Goal: Information Seeking & Learning: Learn about a topic

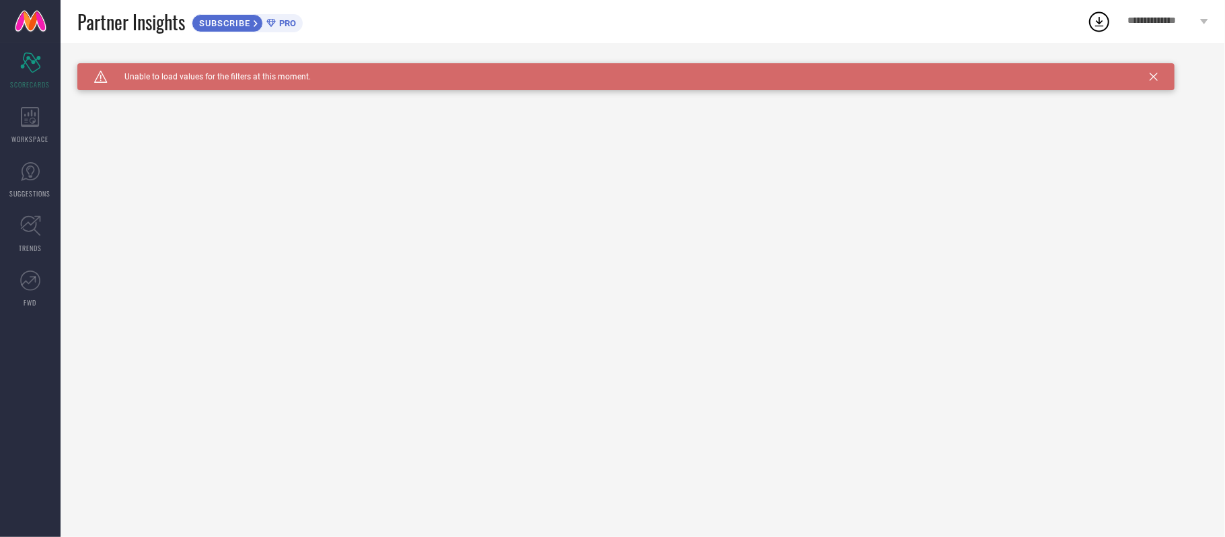
click at [1158, 79] on div "Caution Created with Sketch. Unable to load values for the filters at this mome…" at bounding box center [626, 76] width 1098 height 27
click at [1097, 26] on icon at bounding box center [1100, 22] width 9 height 10
click at [1088, 128] on span "View All Downloads" at bounding box center [1104, 123] width 70 height 11
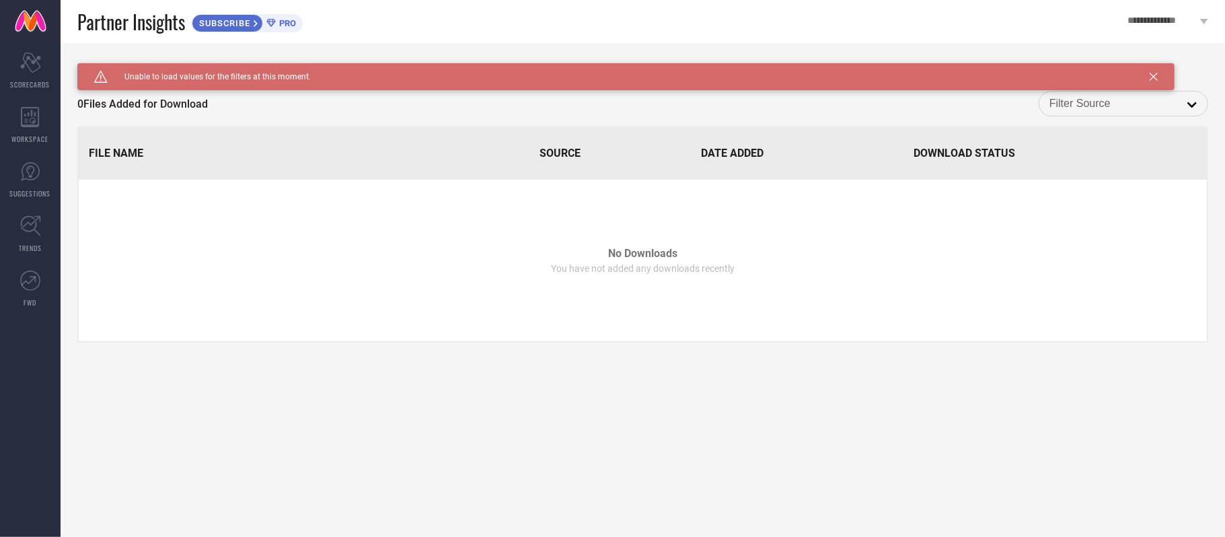
click at [1140, 103] on input at bounding box center [1124, 103] width 148 height 17
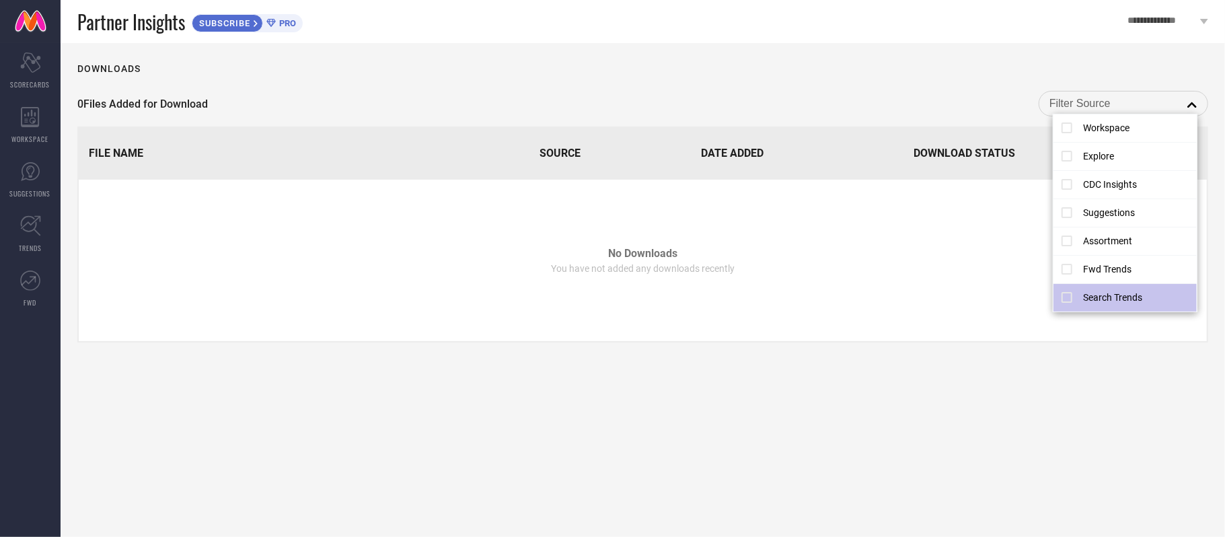
click at [1114, 301] on li "Search Trends" at bounding box center [1125, 298] width 143 height 28
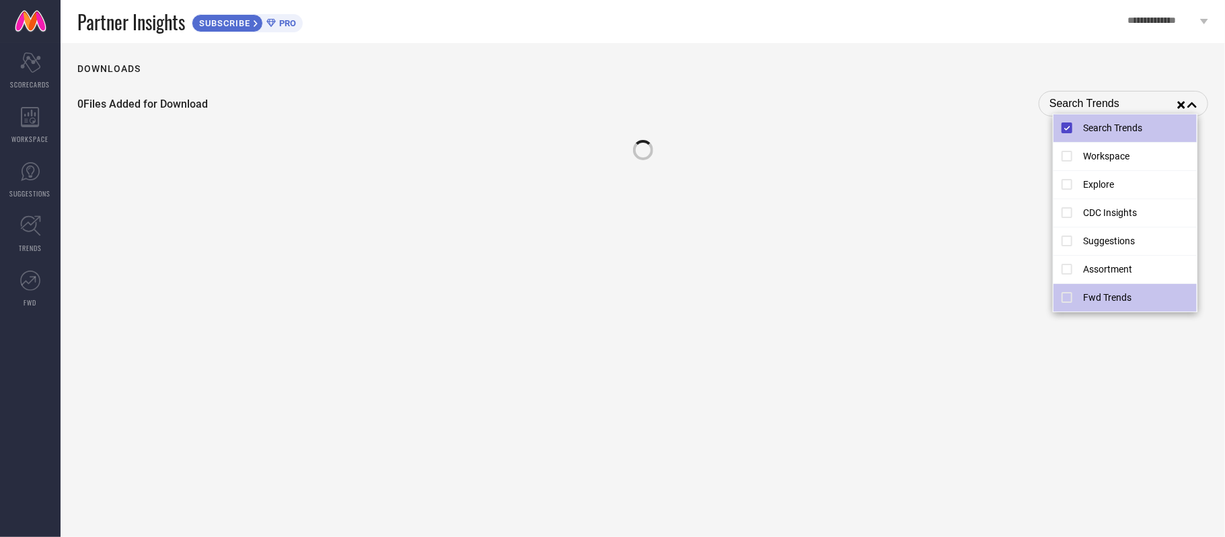
type input "Search Trends"
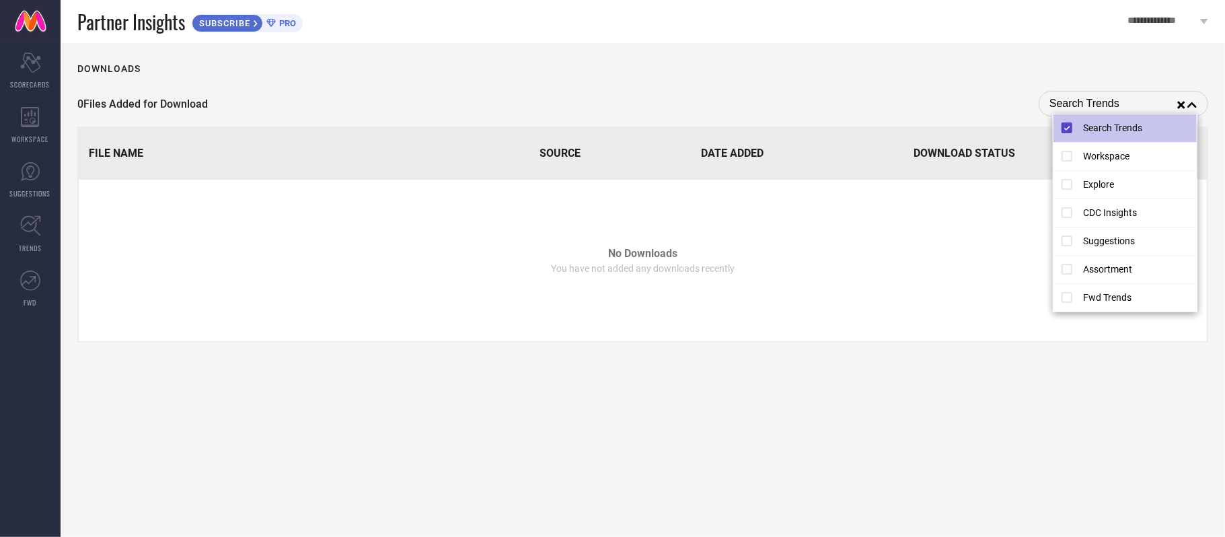
click at [658, 396] on div "Downloads 0 Files Added for Download Search Trends reset close File Name Source…" at bounding box center [643, 290] width 1165 height 494
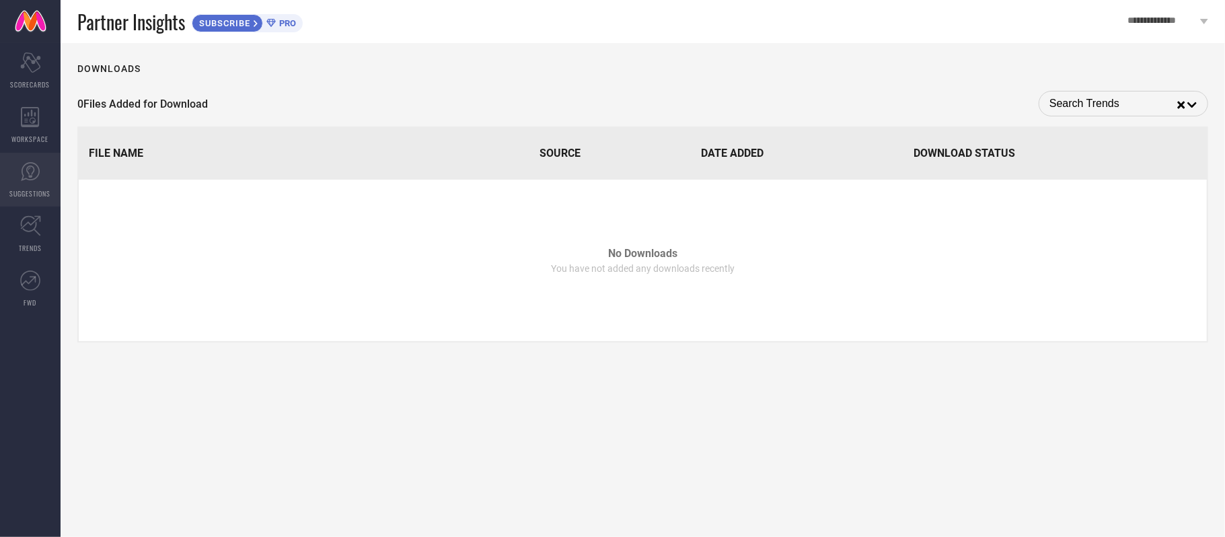
click at [31, 186] on link "SUGGESTIONS" at bounding box center [30, 180] width 61 height 54
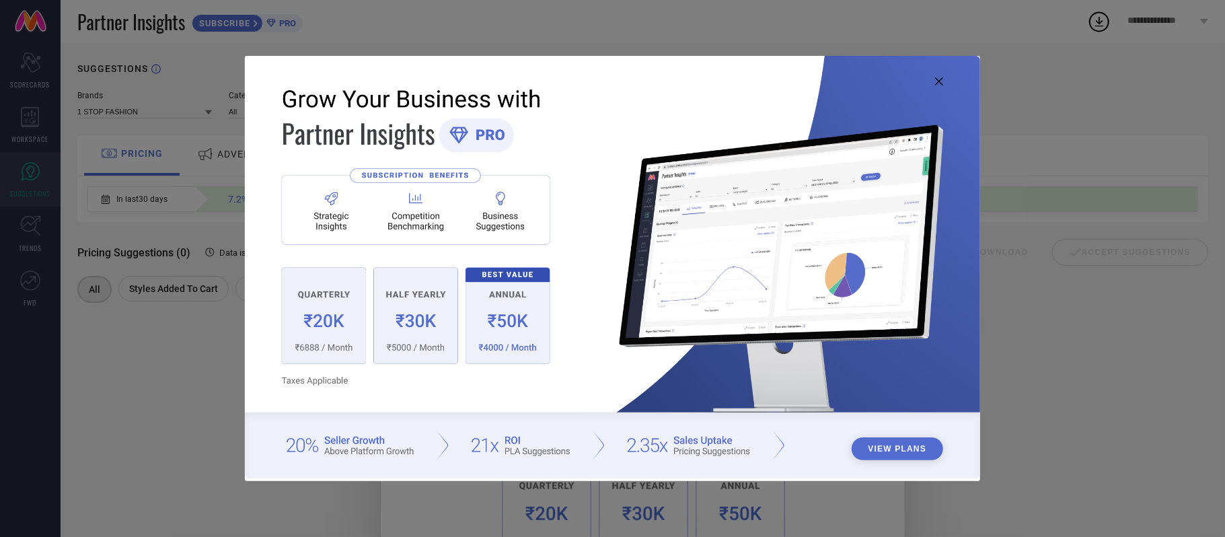
click at [935, 77] on icon at bounding box center [939, 81] width 8 height 8
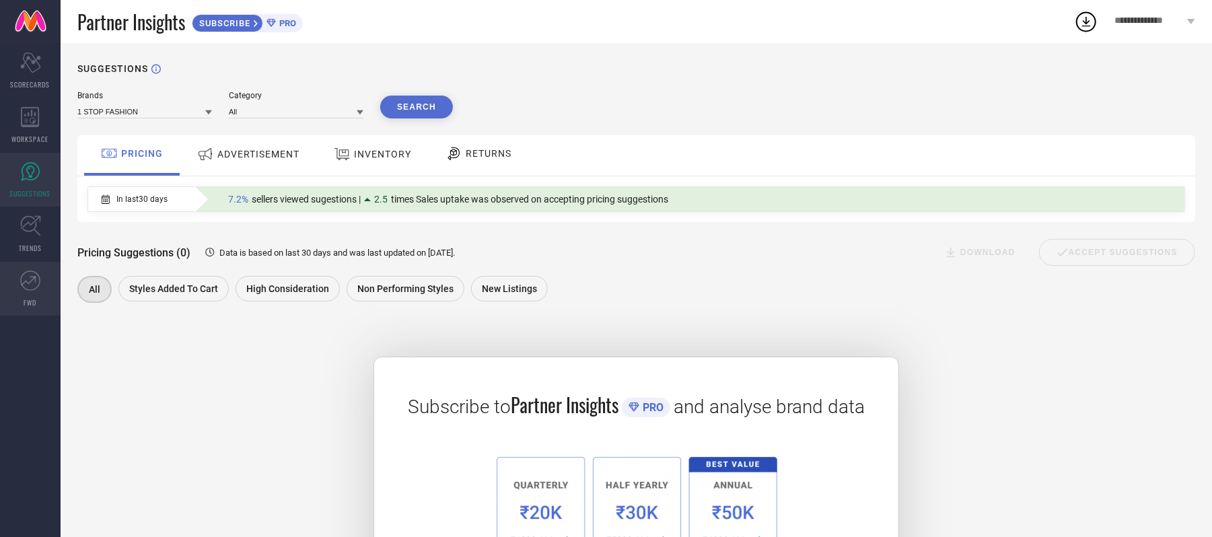
click at [39, 287] on icon at bounding box center [30, 281] width 20 height 20
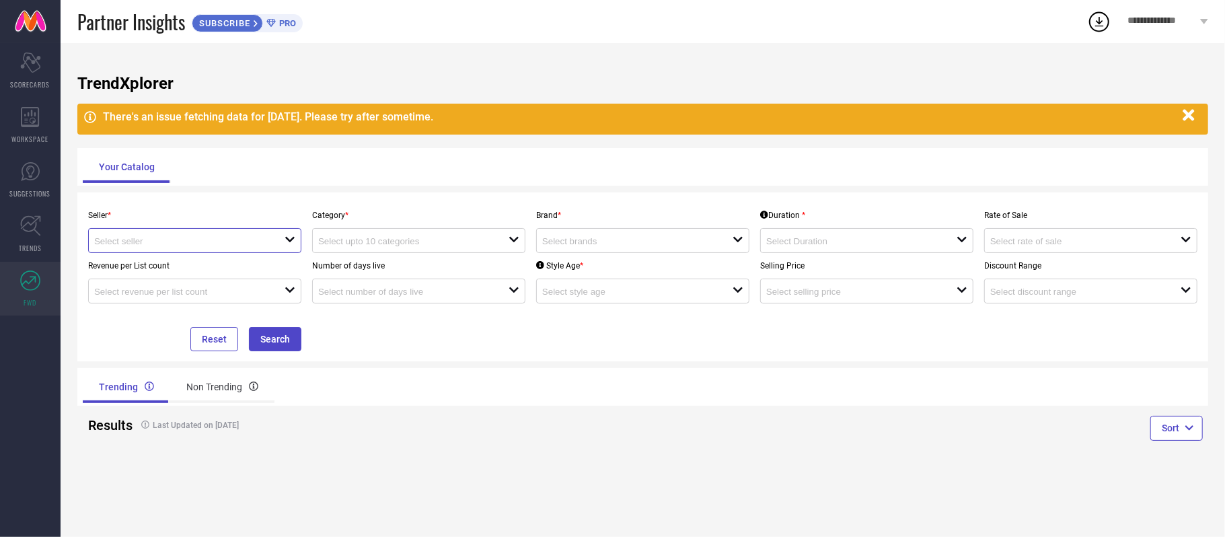
click at [207, 242] on input at bounding box center [180, 241] width 172 height 10
click at [189, 273] on li "Myntra ( MINT_1 )" at bounding box center [195, 268] width 212 height 24
type input "Myntra ( MINT_1 )"
click at [356, 245] on input at bounding box center [404, 241] width 172 height 10
click at [359, 246] on input at bounding box center [404, 241] width 172 height 10
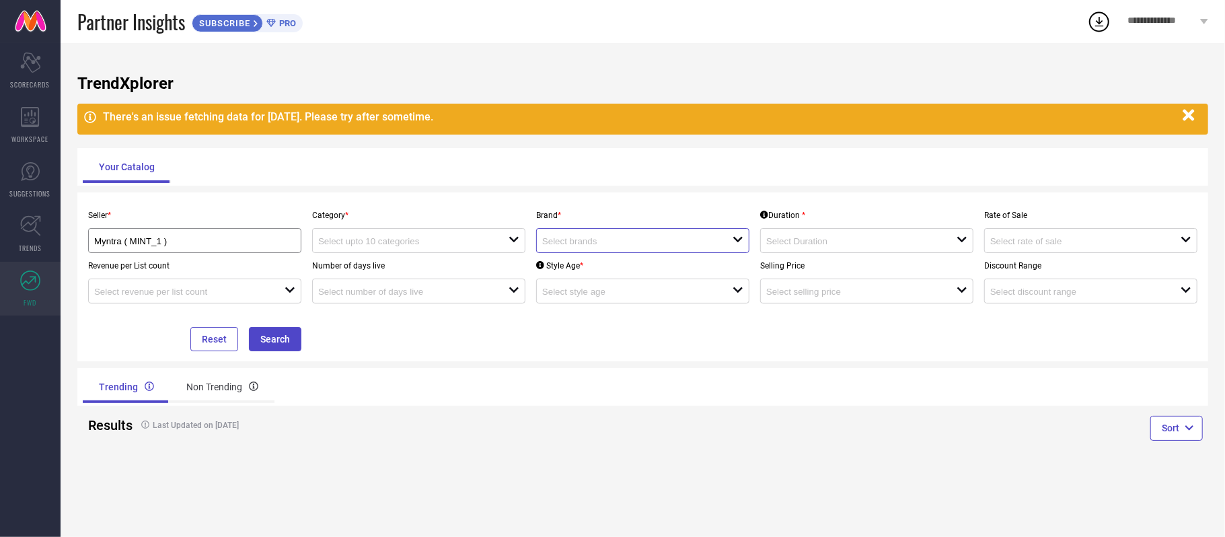
click at [564, 246] on input at bounding box center [628, 241] width 172 height 10
click at [1195, 114] on icon "button" at bounding box center [1189, 115] width 17 height 17
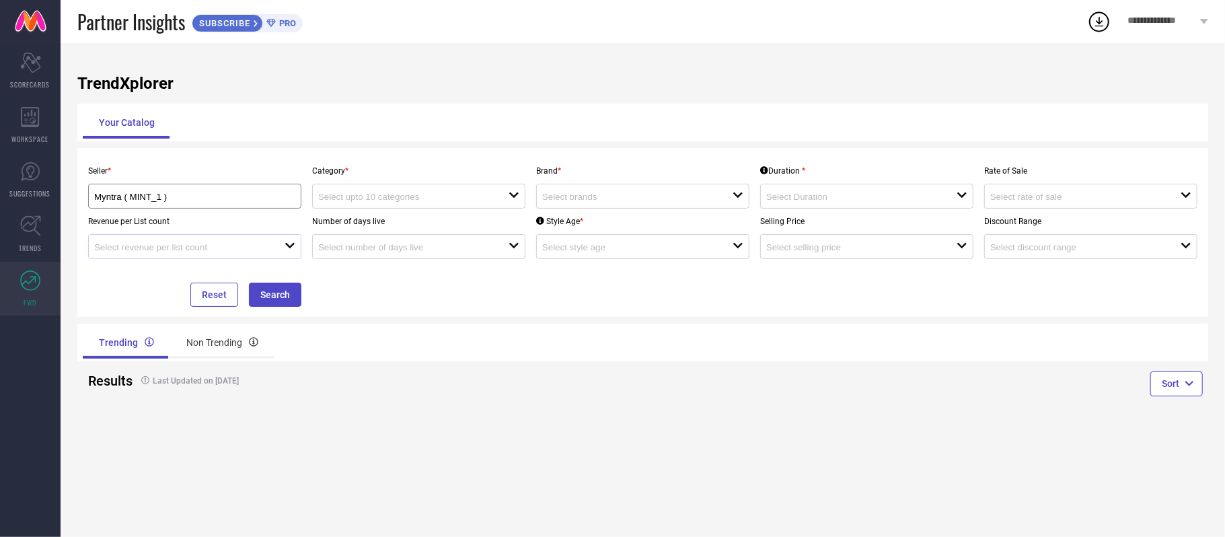
click at [170, 238] on div "open" at bounding box center [194, 246] width 213 height 25
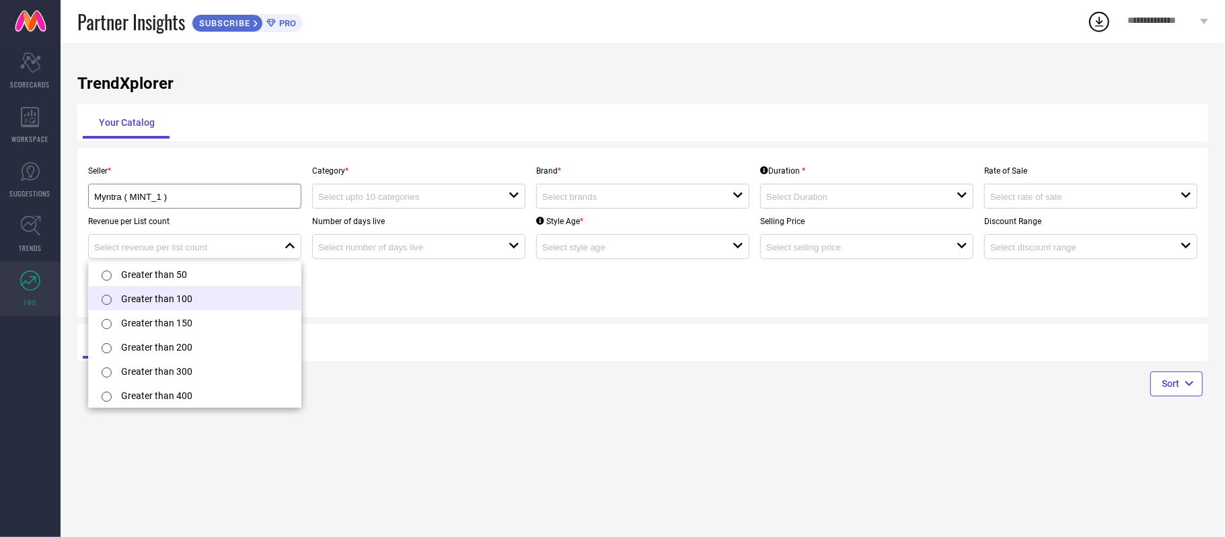
click at [170, 297] on li "Greater than 100" at bounding box center [195, 298] width 212 height 24
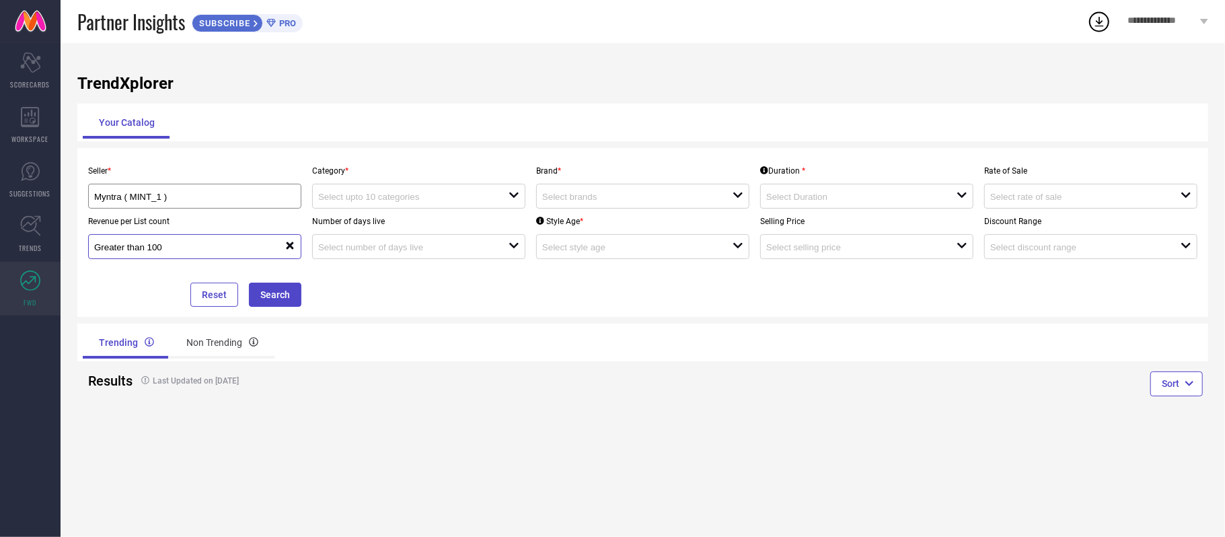
click at [170, 252] on input "Greater than 100" at bounding box center [180, 247] width 172 height 10
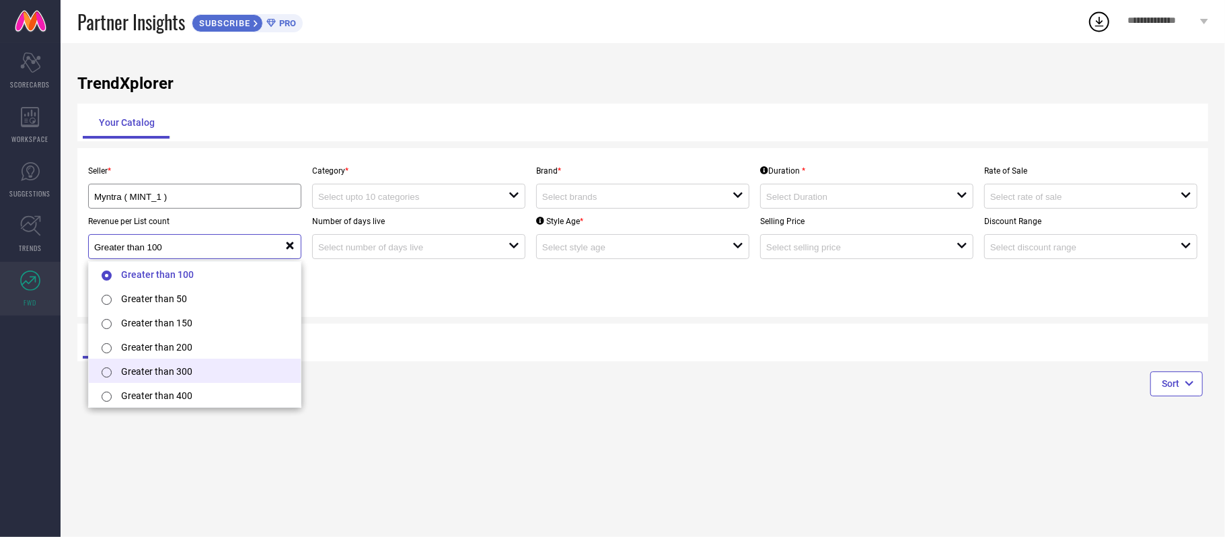
scroll to position [3, 0]
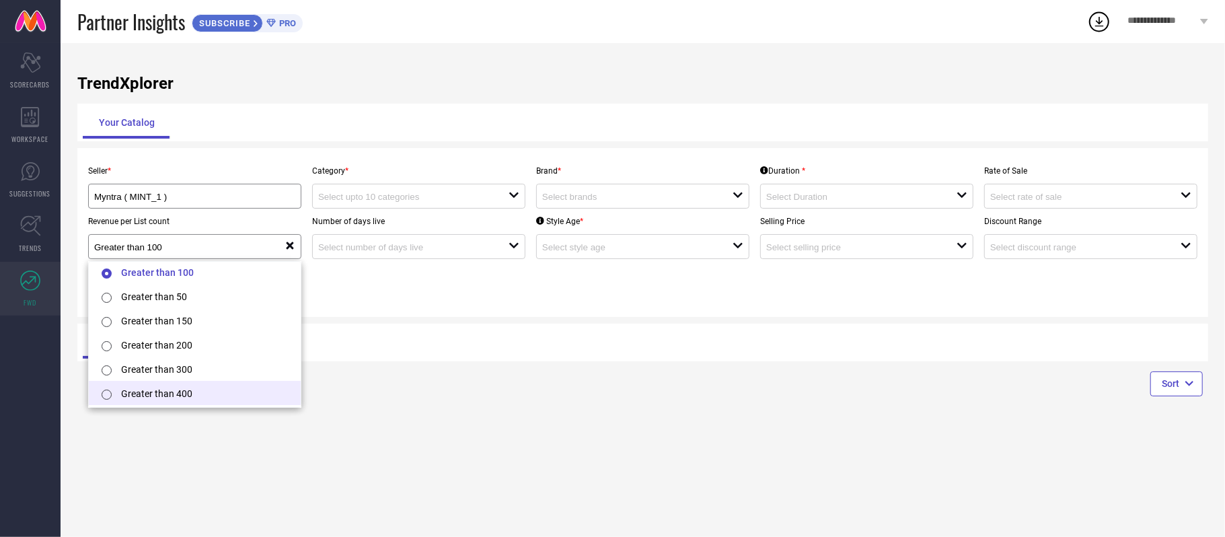
click at [172, 400] on li "Greater than 400" at bounding box center [195, 393] width 212 height 24
type input "Greater than 400"
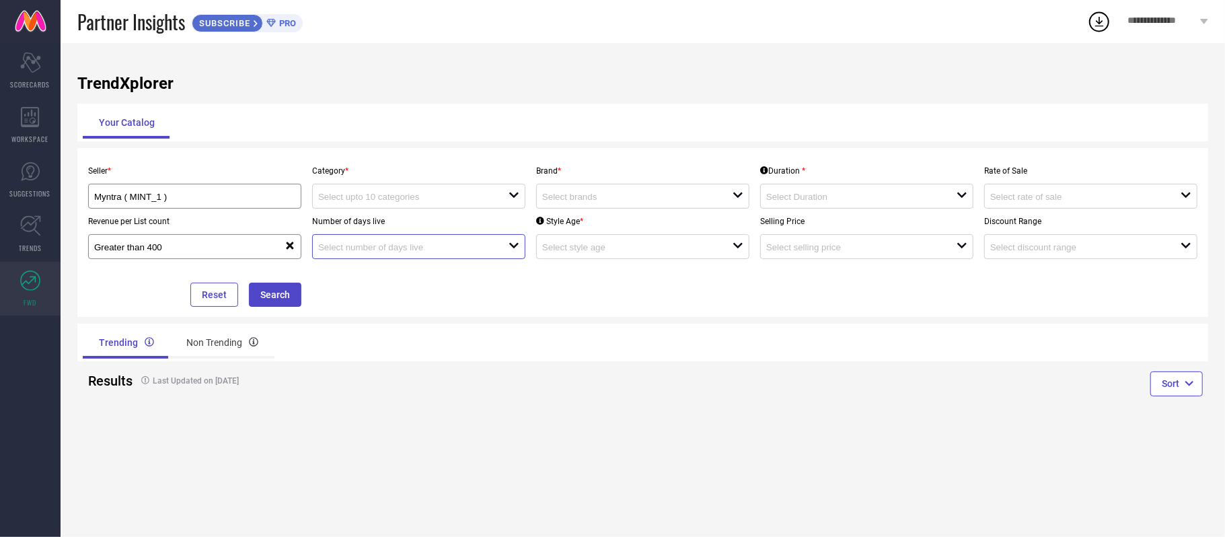
click at [351, 249] on input at bounding box center [404, 247] width 172 height 10
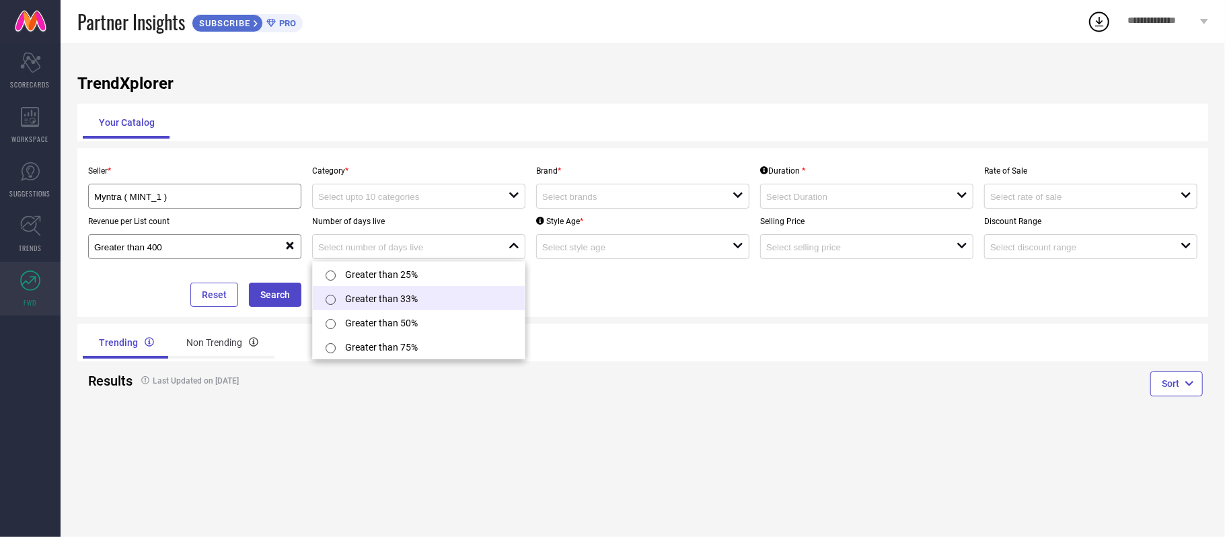
click at [372, 306] on li "Greater than 33%" at bounding box center [419, 298] width 212 height 24
type input "Greater than 33%"
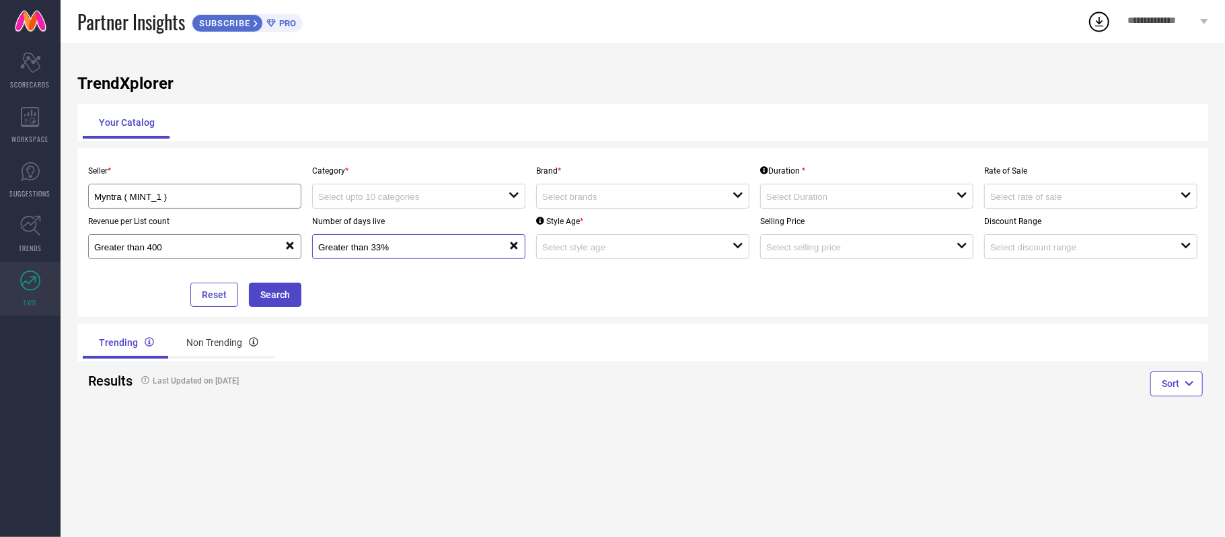
click at [362, 248] on input "Greater than 33%" at bounding box center [404, 247] width 172 height 10
click at [760, 343] on div "Trending Non Trending" at bounding box center [642, 343] width 1131 height 38
click at [642, 241] on div "open" at bounding box center [642, 246] width 213 height 25
click at [884, 366] on div "Sort" at bounding box center [926, 385] width 566 height 49
click at [1008, 246] on input at bounding box center [1077, 247] width 172 height 10
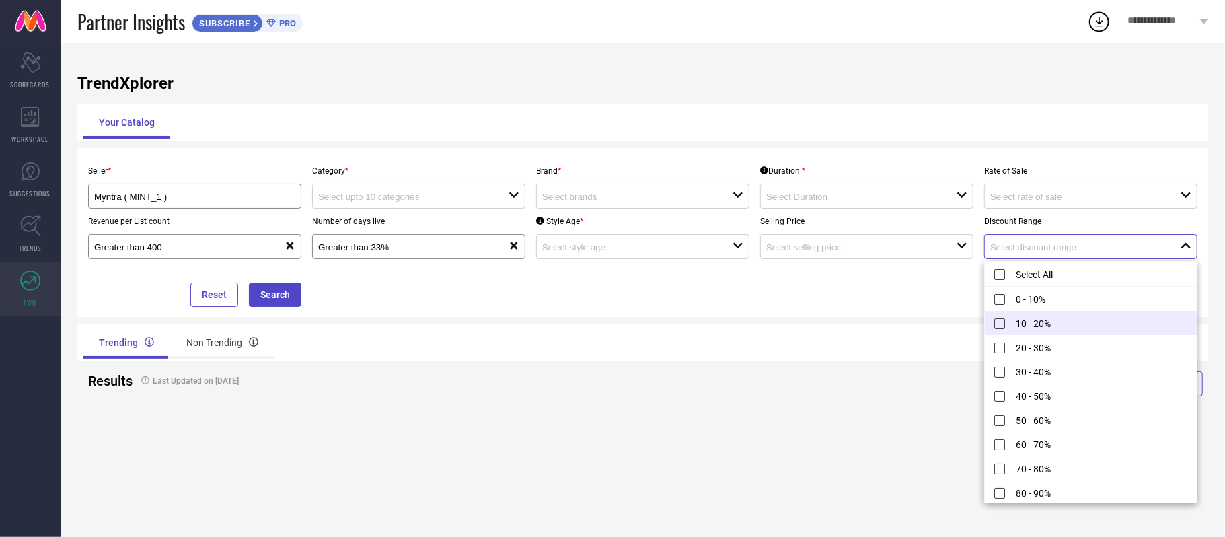
scroll to position [51, 0]
click at [1013, 190] on div "open" at bounding box center [1091, 196] width 213 height 25
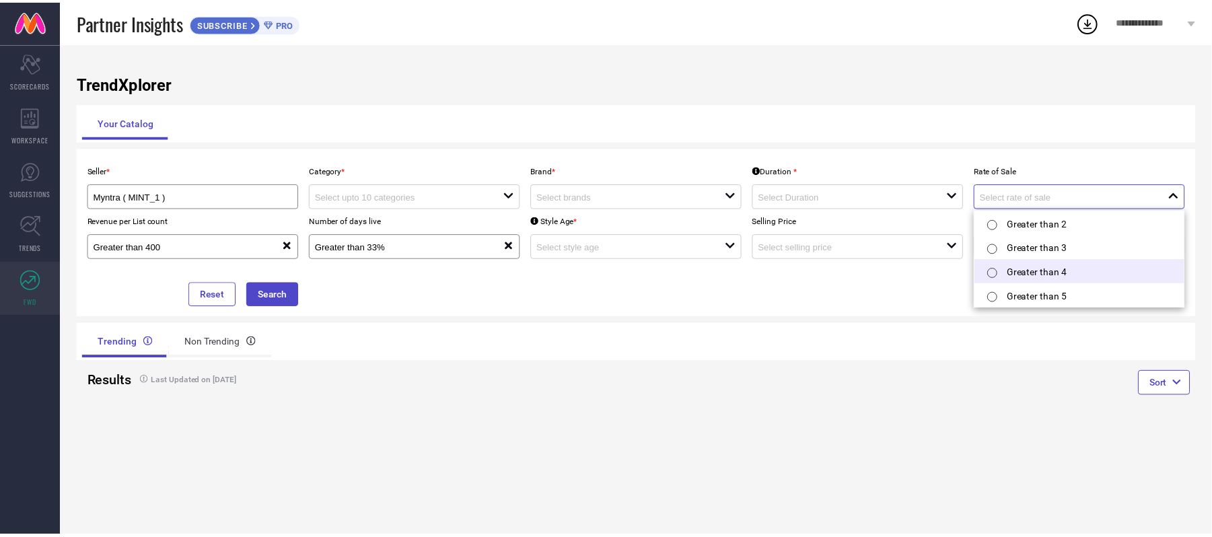
scroll to position [3, 0]
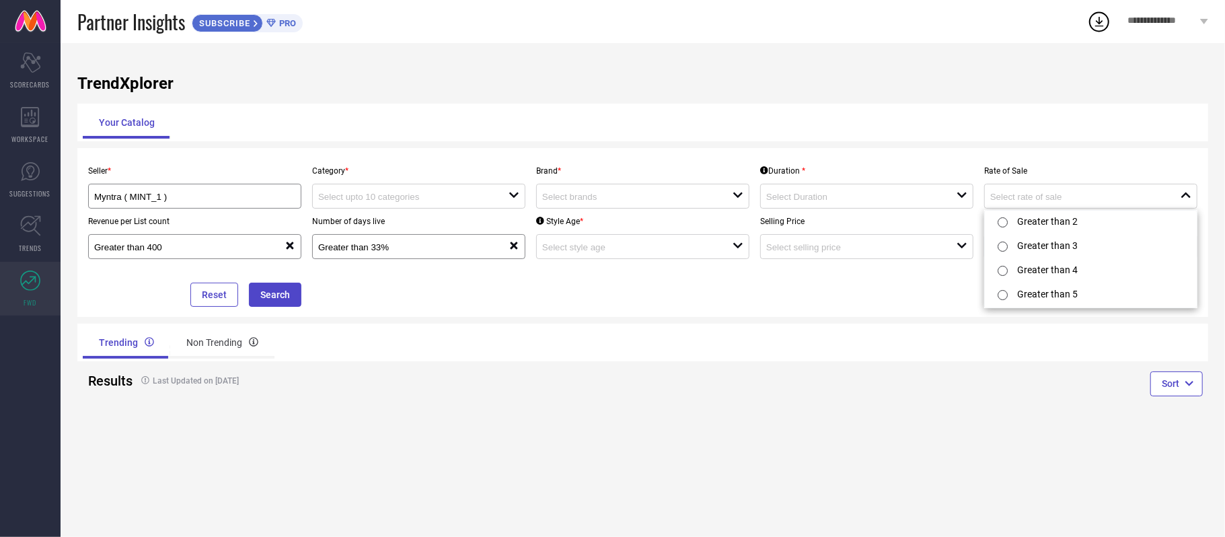
click at [751, 312] on div "Seller * Myntra ( MINT_1 ) Category * open Brand * open Duration * open Rate of…" at bounding box center [642, 232] width 1131 height 169
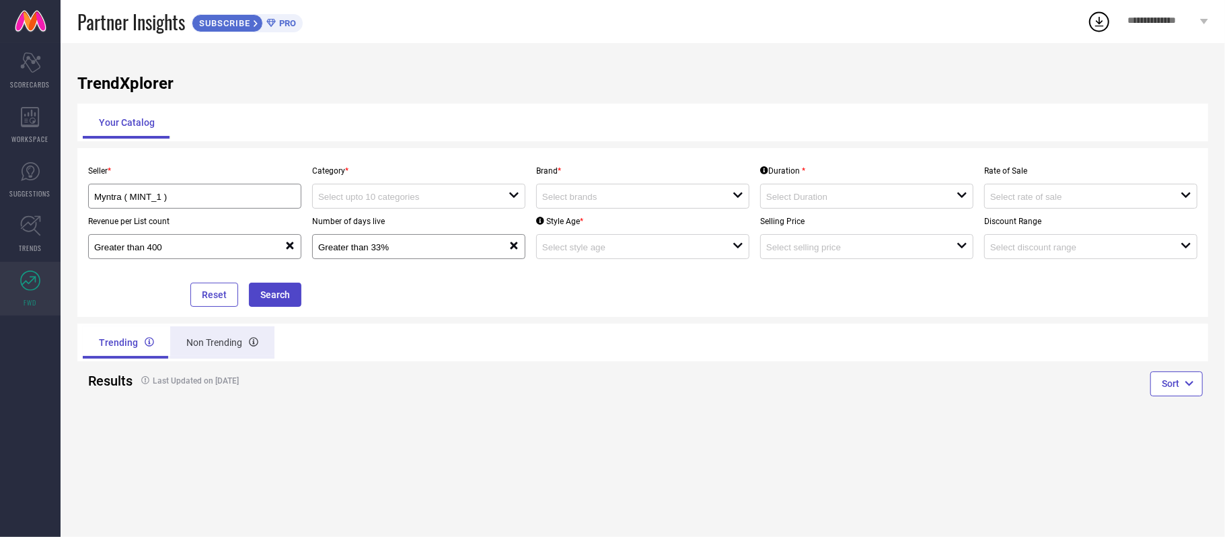
click at [200, 343] on div "Non Trending" at bounding box center [222, 342] width 104 height 32
click at [132, 348] on div "Trending" at bounding box center [125, 342] width 85 height 32
click at [273, 289] on button "Search" at bounding box center [275, 295] width 52 height 24
click at [338, 194] on input at bounding box center [404, 197] width 172 height 10
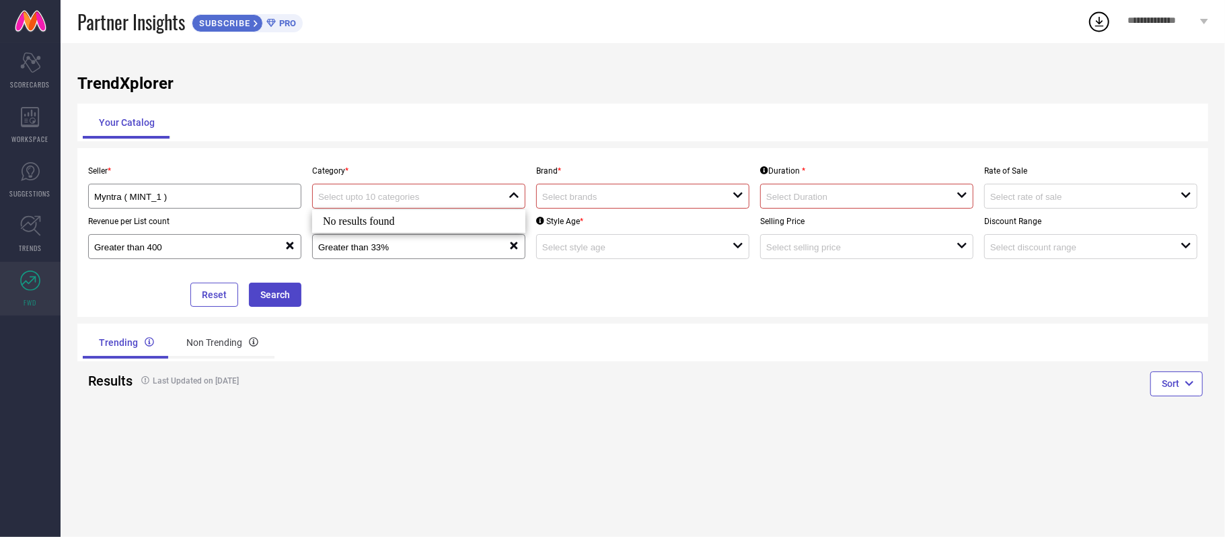
click at [338, 194] on input at bounding box center [404, 197] width 172 height 10
click at [794, 206] on div "open" at bounding box center [866, 196] width 213 height 25
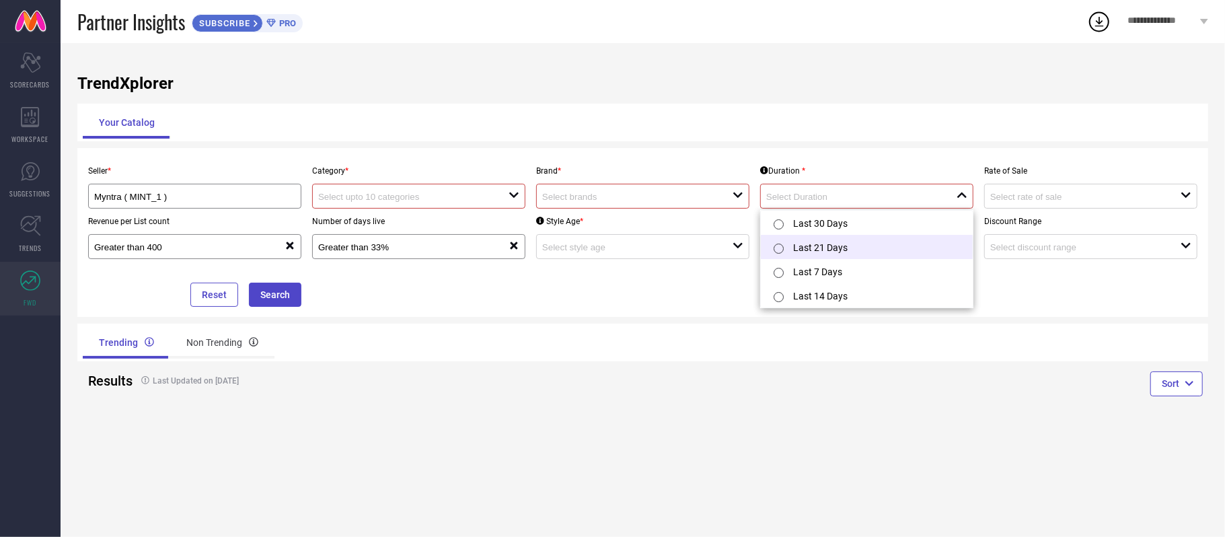
click at [800, 240] on li "Last 21 Days" at bounding box center [867, 247] width 212 height 24
type input "Last 21 Days"
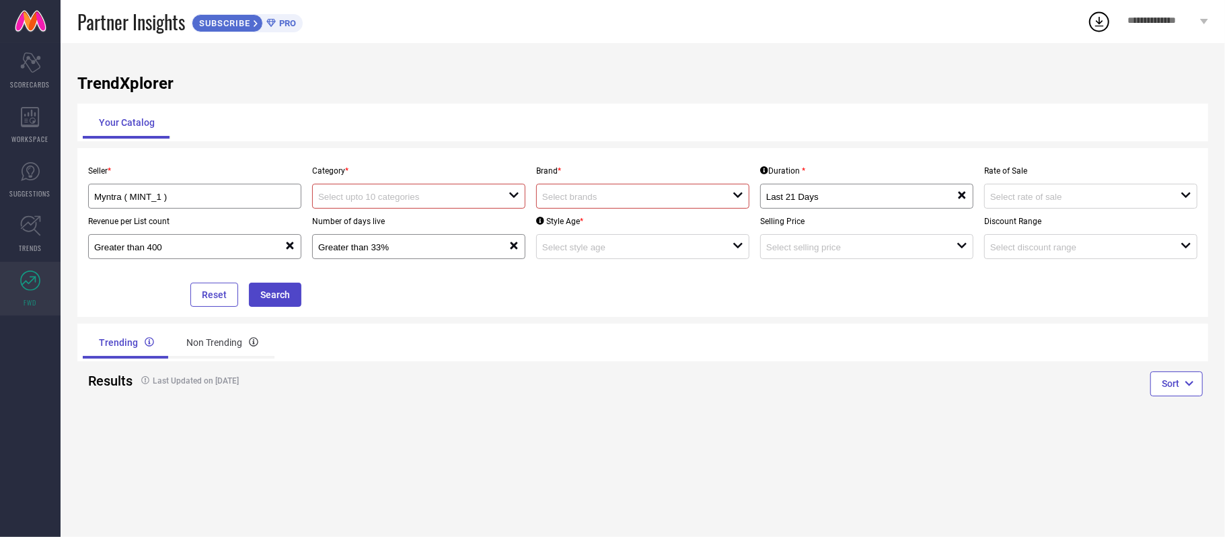
click at [661, 194] on input at bounding box center [628, 197] width 172 height 10
drag, startPoint x: 429, startPoint y: 192, endPoint x: 400, endPoint y: 200, distance: 30.7
click at [429, 192] on div at bounding box center [413, 196] width 190 height 13
click at [609, 252] on input at bounding box center [628, 247] width 172 height 10
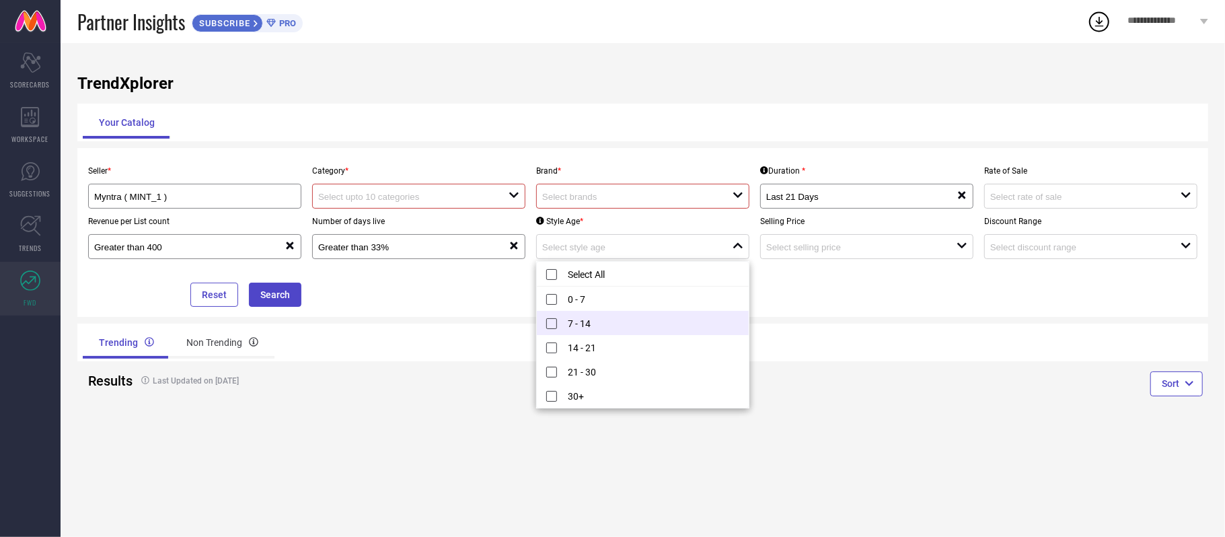
click at [618, 322] on li "7 - 14" at bounding box center [643, 323] width 212 height 24
type input "7 - 14"
click at [827, 248] on input at bounding box center [852, 247] width 172 height 10
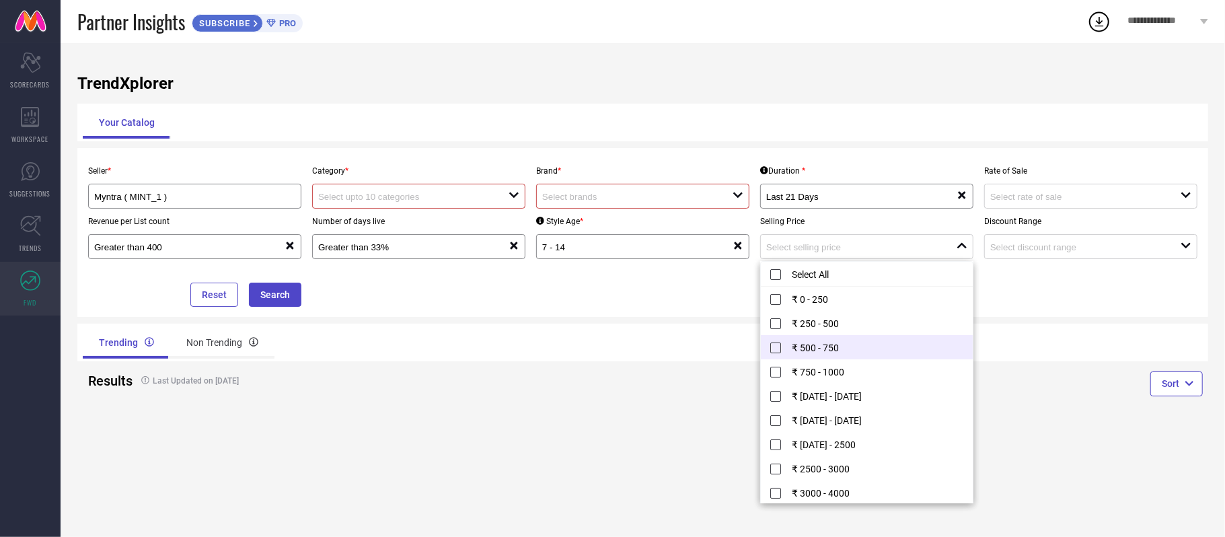
click at [832, 342] on li "₹ 500 - 750" at bounding box center [867, 347] width 212 height 24
type input "₹ 500 - 750"
click at [1070, 258] on div "open" at bounding box center [1091, 246] width 213 height 25
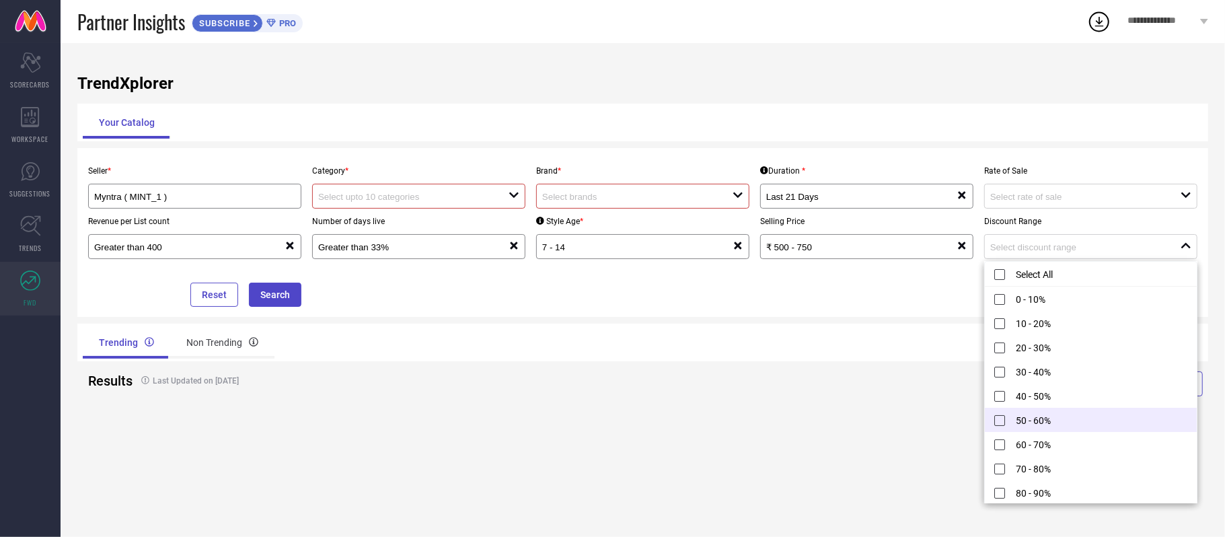
click at [1047, 423] on li "50 - 60%" at bounding box center [1091, 420] width 212 height 24
type input "50 - 60%"
click at [1026, 196] on input at bounding box center [1077, 197] width 172 height 10
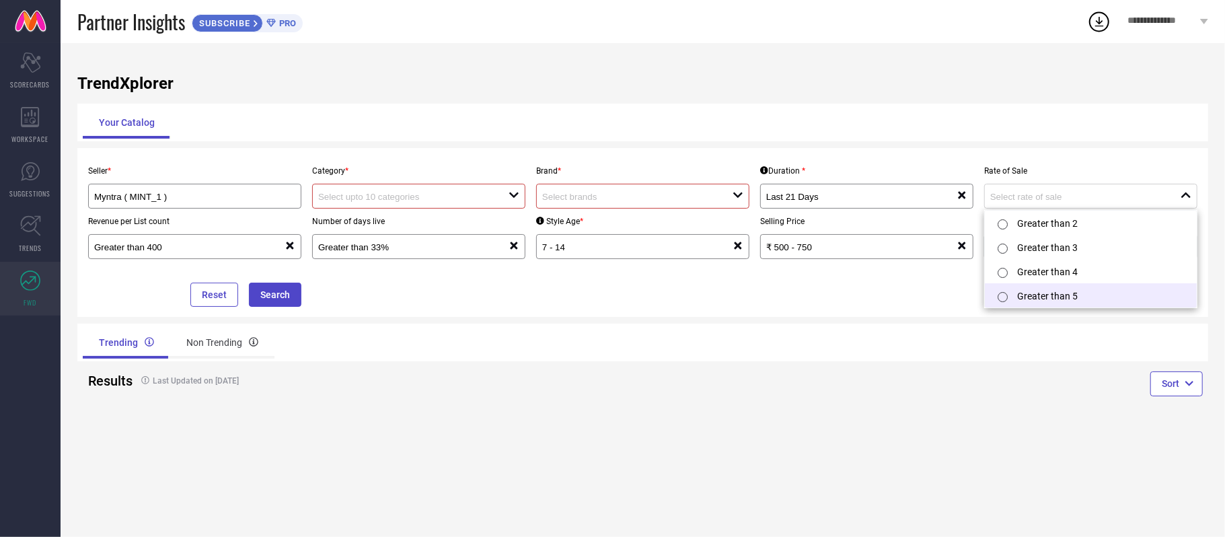
click at [1032, 289] on li "Greater than 5" at bounding box center [1091, 295] width 212 height 24
type input "Greater than 5"
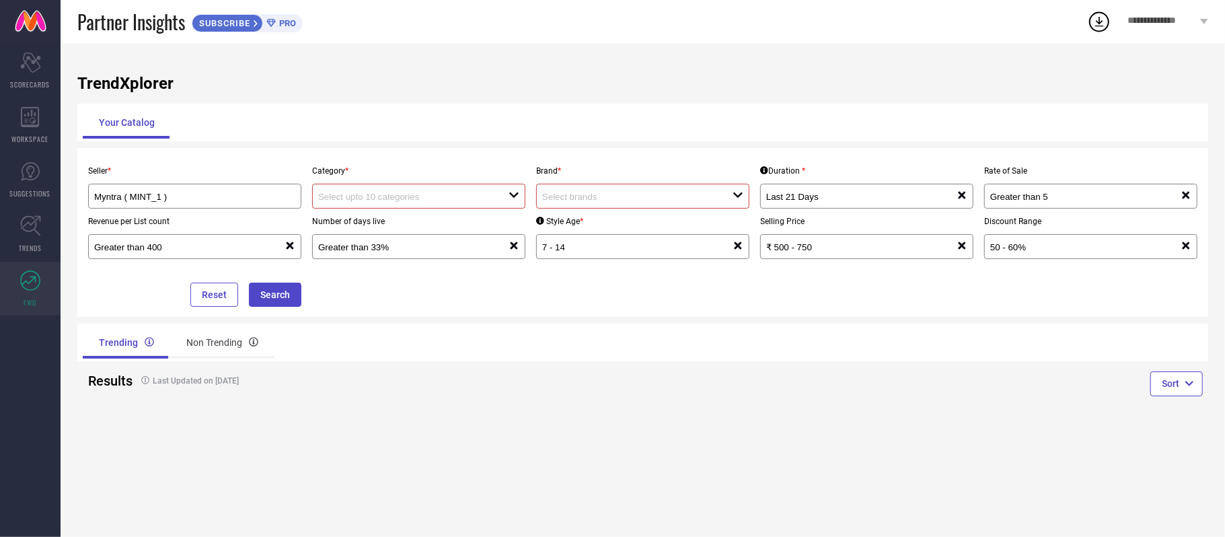
click at [635, 202] on input at bounding box center [628, 197] width 172 height 10
click at [408, 198] on input at bounding box center [404, 197] width 172 height 10
click at [24, 235] on icon at bounding box center [30, 225] width 21 height 21
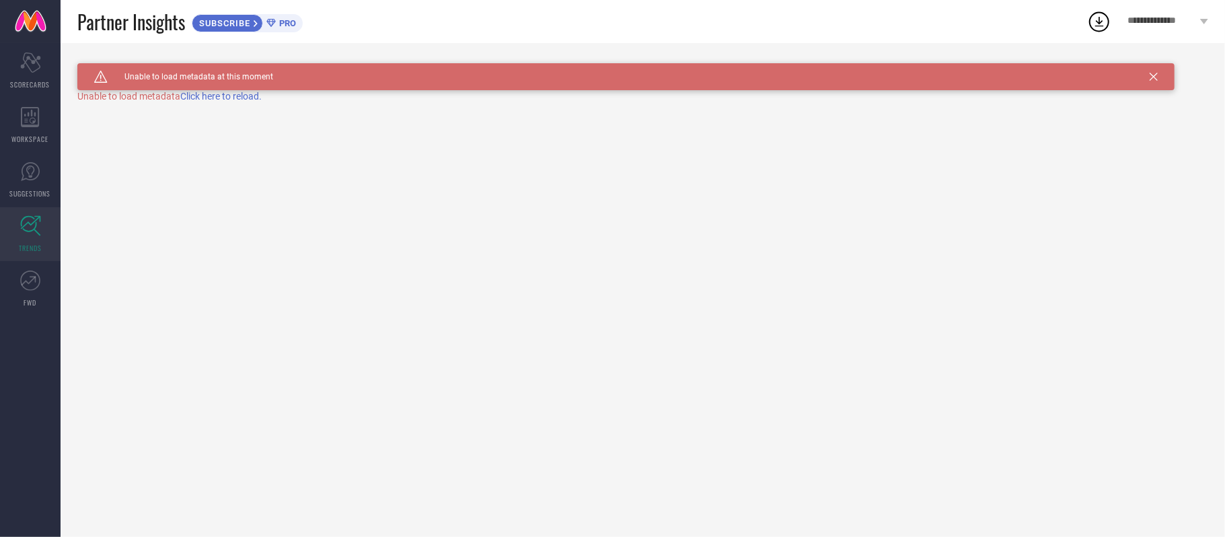
click at [229, 95] on span "Click here to reload." at bounding box center [220, 96] width 81 height 11
click at [229, 95] on div "Caution Created with Sketch. Unable to load metadata at this moment TRENDS" at bounding box center [643, 290] width 1165 height 494
click at [229, 95] on span "Click here to reload." at bounding box center [220, 96] width 81 height 11
click at [229, 95] on div "Caution Created with Sketch. Unable to load metadata at this moment TRENDS" at bounding box center [643, 290] width 1165 height 494
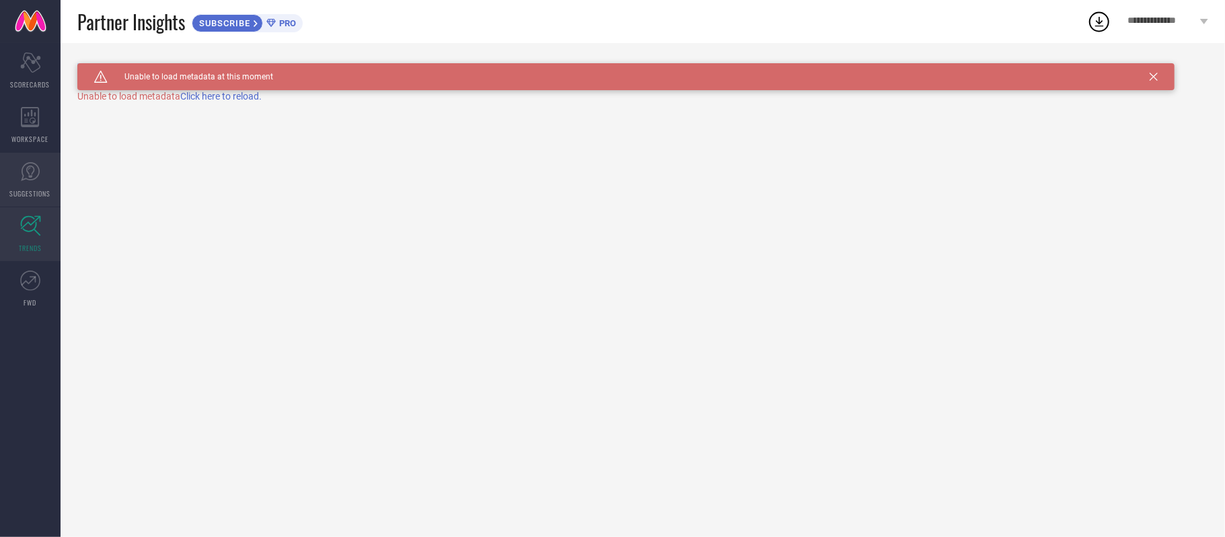
click at [36, 188] on span "SUGGESTIONS" at bounding box center [30, 193] width 41 height 10
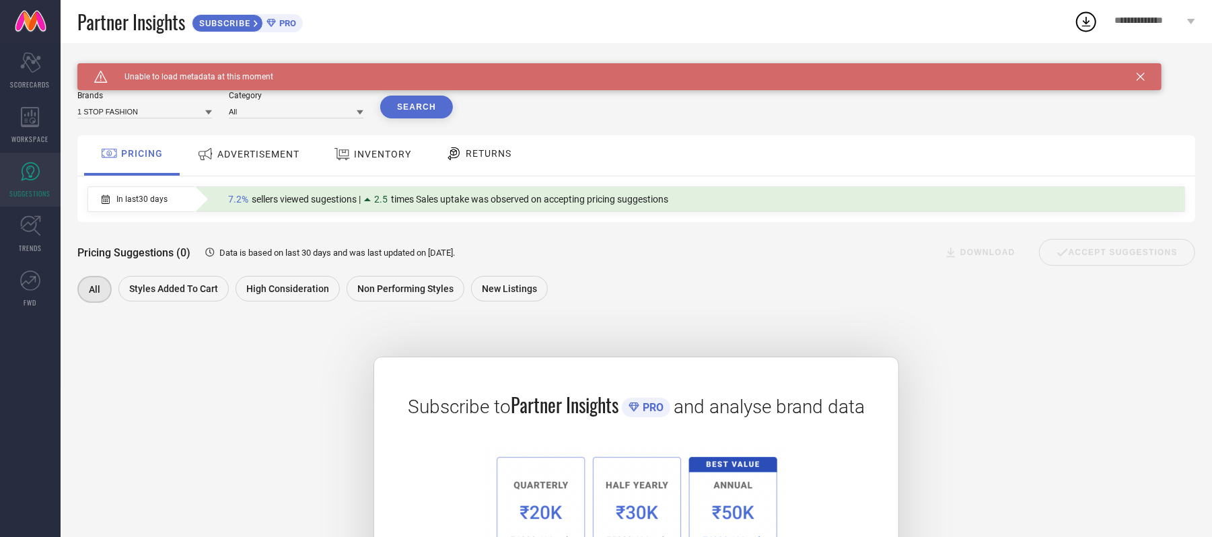
click at [254, 156] on span "ADVERTISEMENT" at bounding box center [258, 154] width 82 height 11
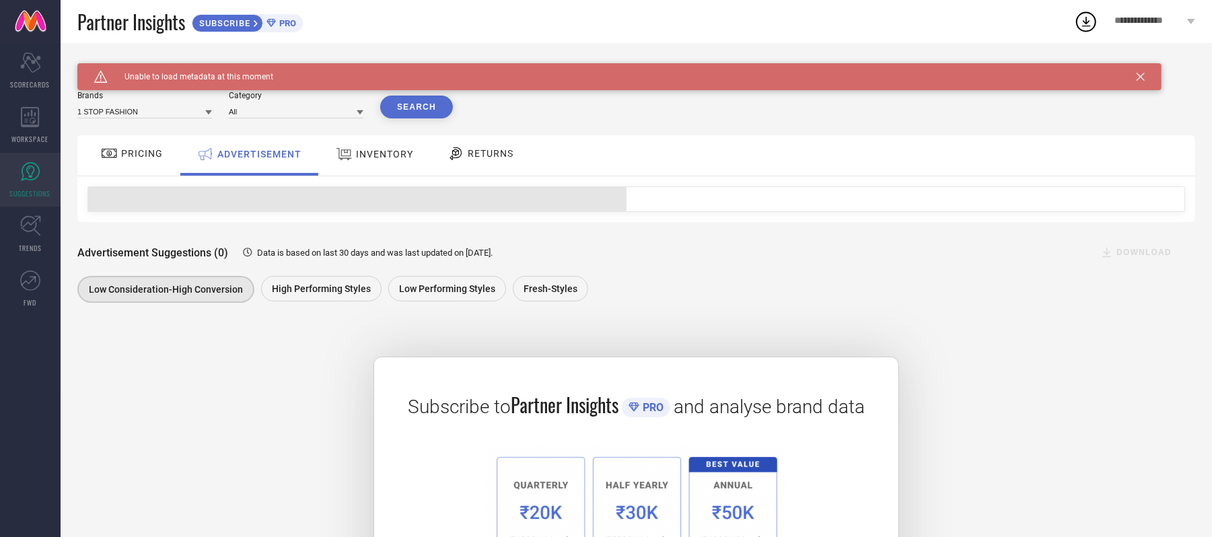
click at [170, 156] on div "PRICING" at bounding box center [132, 155] width 96 height 40
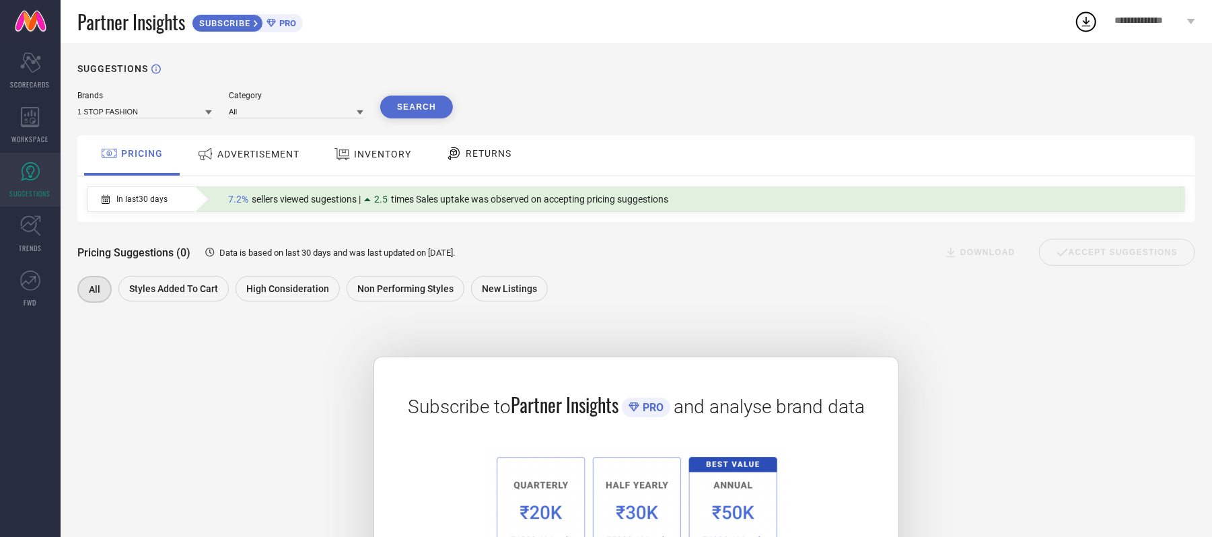
click at [266, 159] on span "ADVERTISEMENT" at bounding box center [258, 154] width 82 height 11
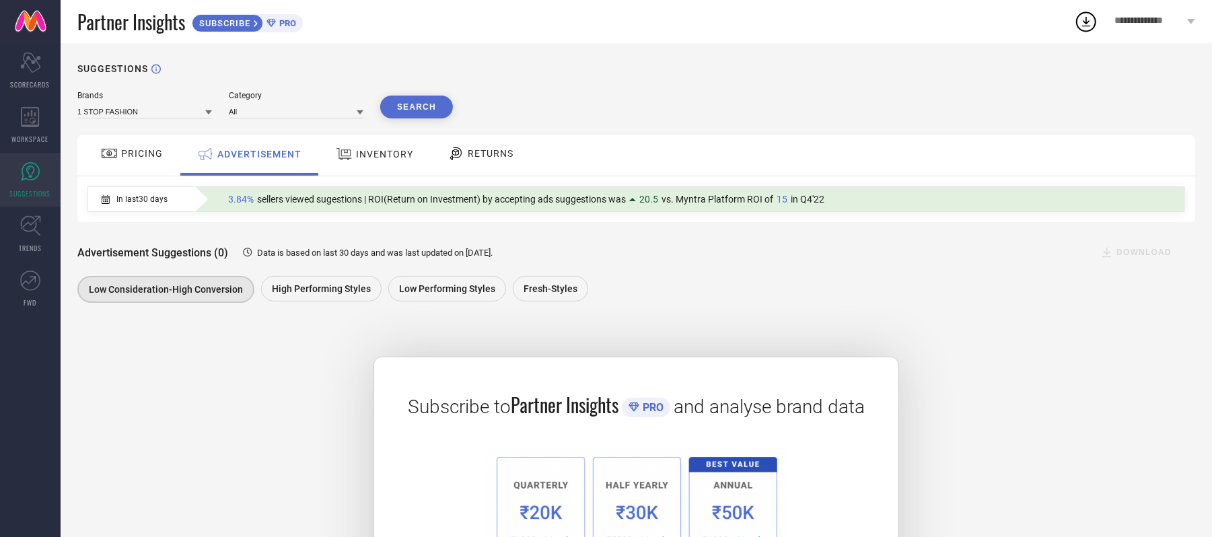
click at [474, 162] on div "RETURNS" at bounding box center [480, 153] width 73 height 23
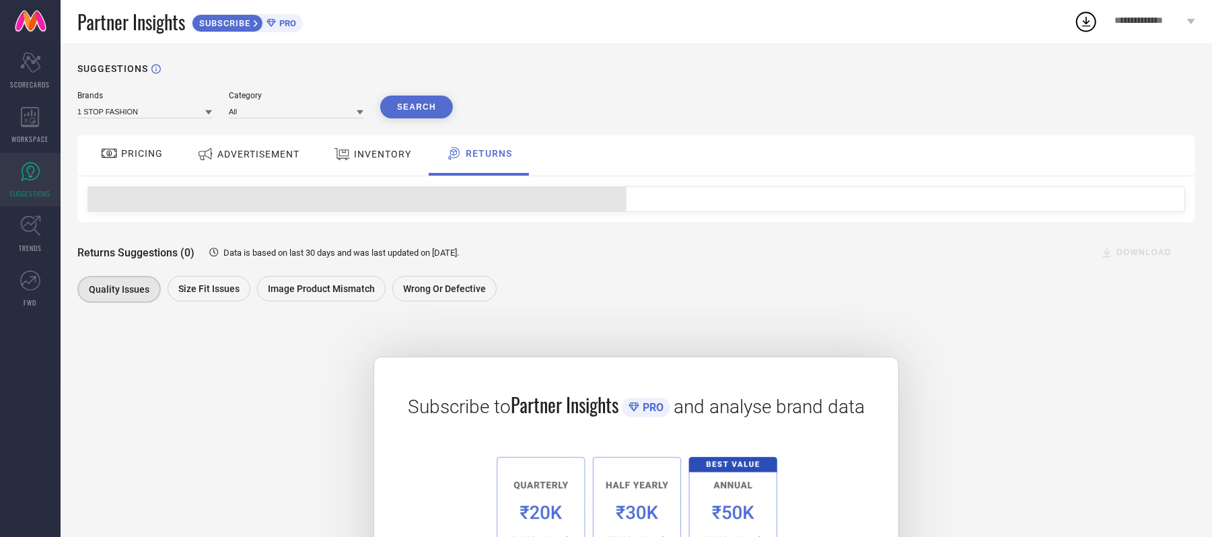
click at [350, 162] on icon at bounding box center [342, 153] width 17 height 17
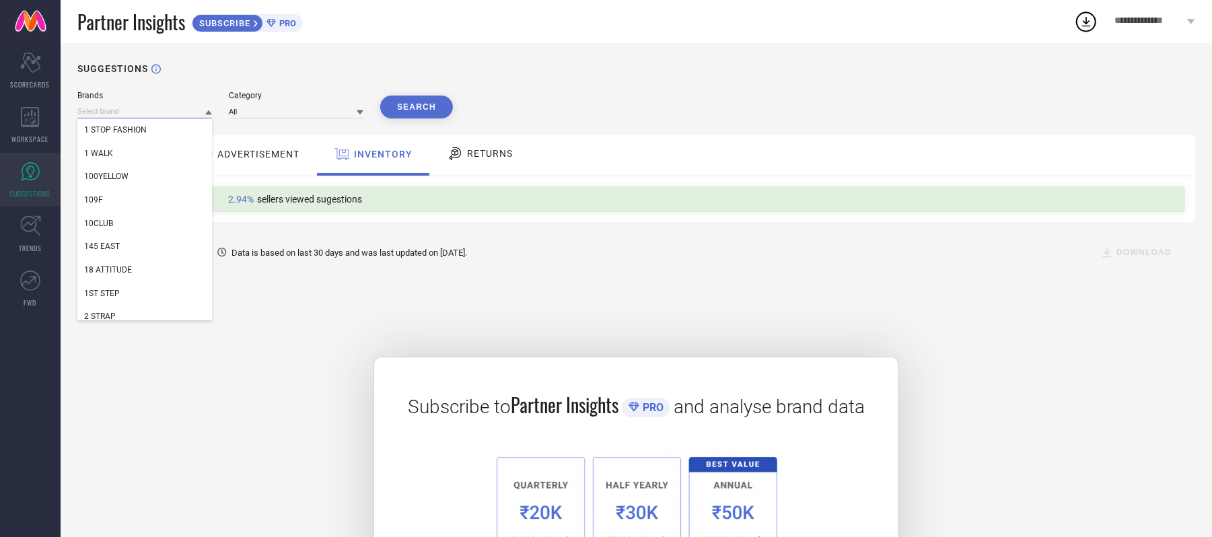
click at [141, 114] on input at bounding box center [144, 111] width 135 height 14
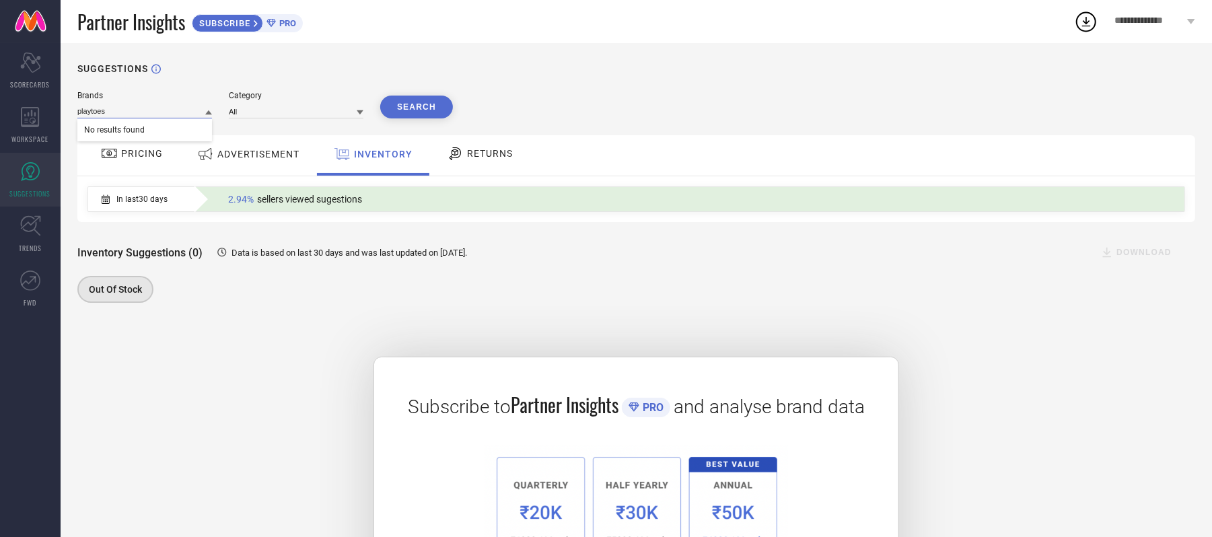
type input "playtoes"
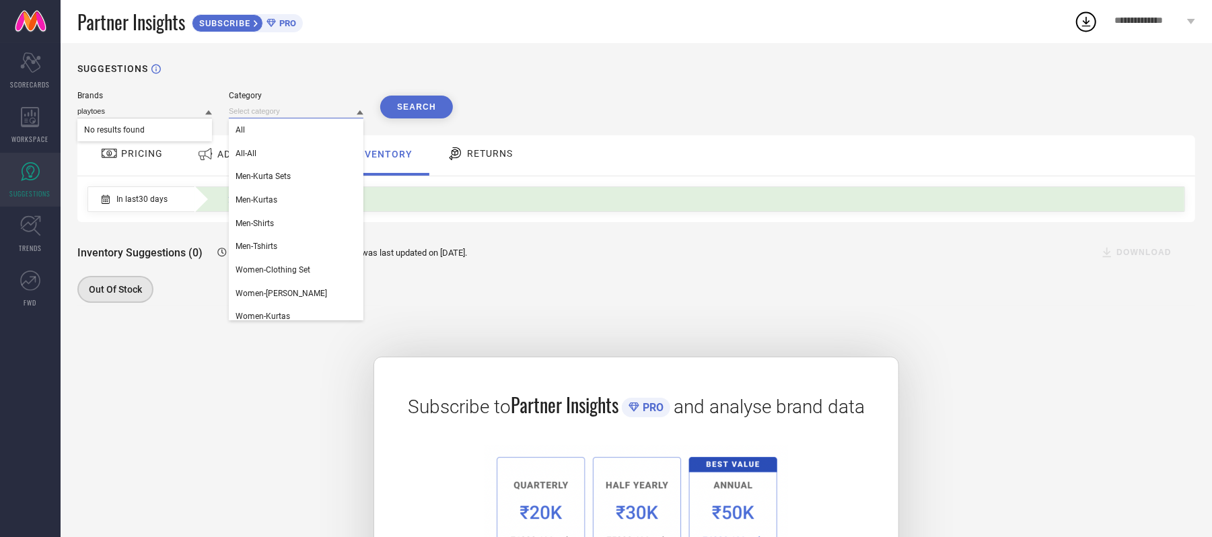
click at [254, 114] on input at bounding box center [296, 111] width 135 height 14
click at [149, 104] on div "Brands 1 STOP FASHION" at bounding box center [144, 105] width 135 height 28
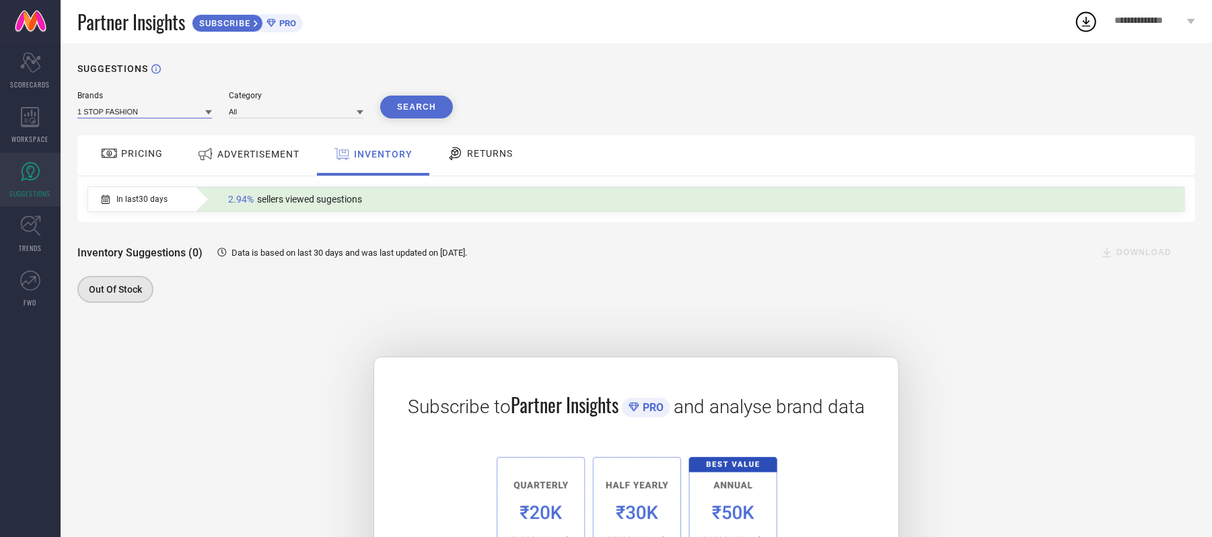
click at [192, 113] on input at bounding box center [144, 111] width 135 height 14
type input "woa"
click at [135, 129] on div "WOAKERS" at bounding box center [144, 129] width 135 height 23
click at [252, 116] on input at bounding box center [296, 111] width 135 height 14
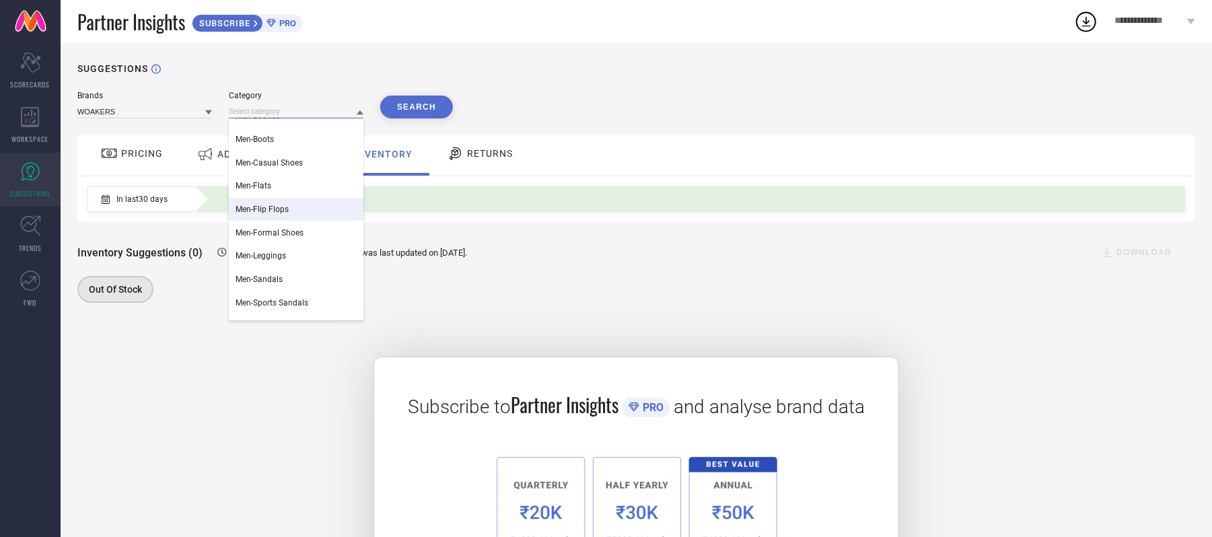
scroll to position [90, 0]
click at [291, 208] on span "Men-Formal Shoes" at bounding box center [270, 203] width 68 height 9
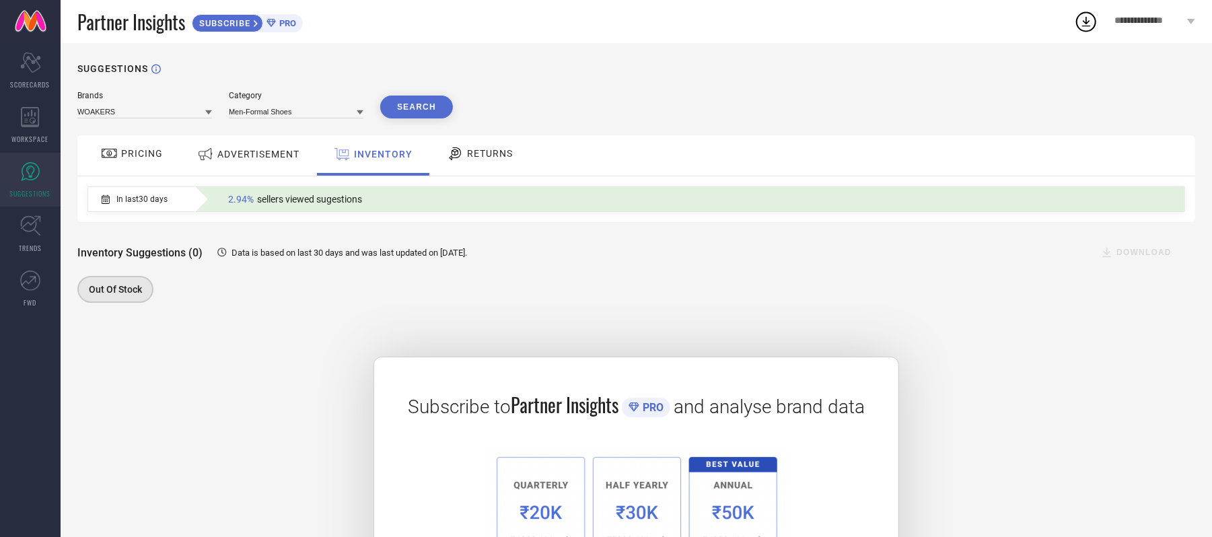
click at [415, 100] on button "Search" at bounding box center [416, 107] width 73 height 23
click at [245, 166] on div "ADVERTISEMENT" at bounding box center [248, 154] width 109 height 24
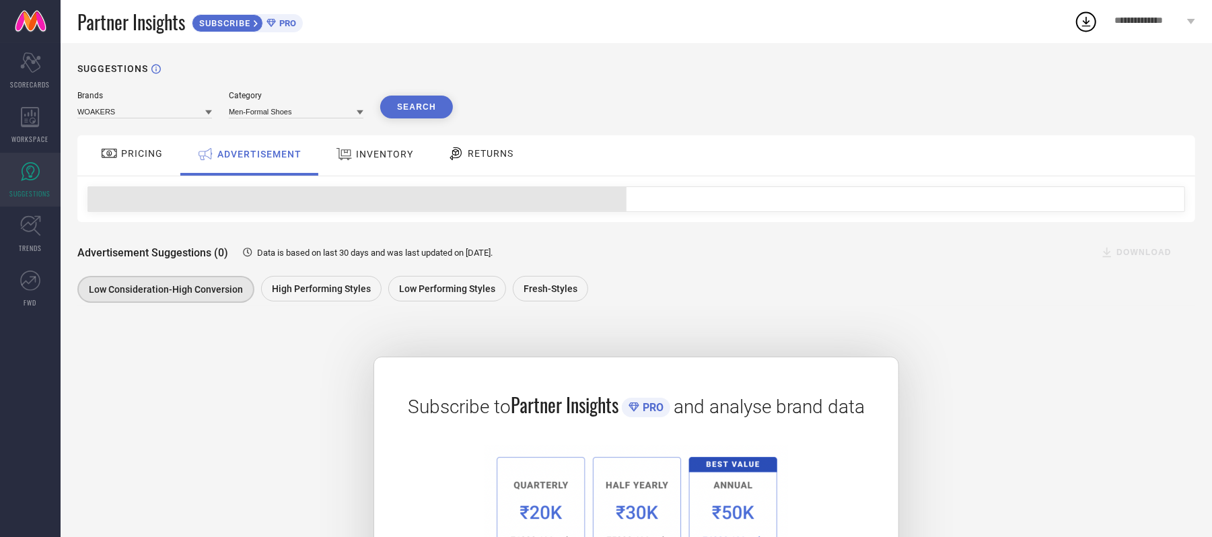
click at [124, 156] on span "PRICING" at bounding box center [142, 153] width 42 height 11
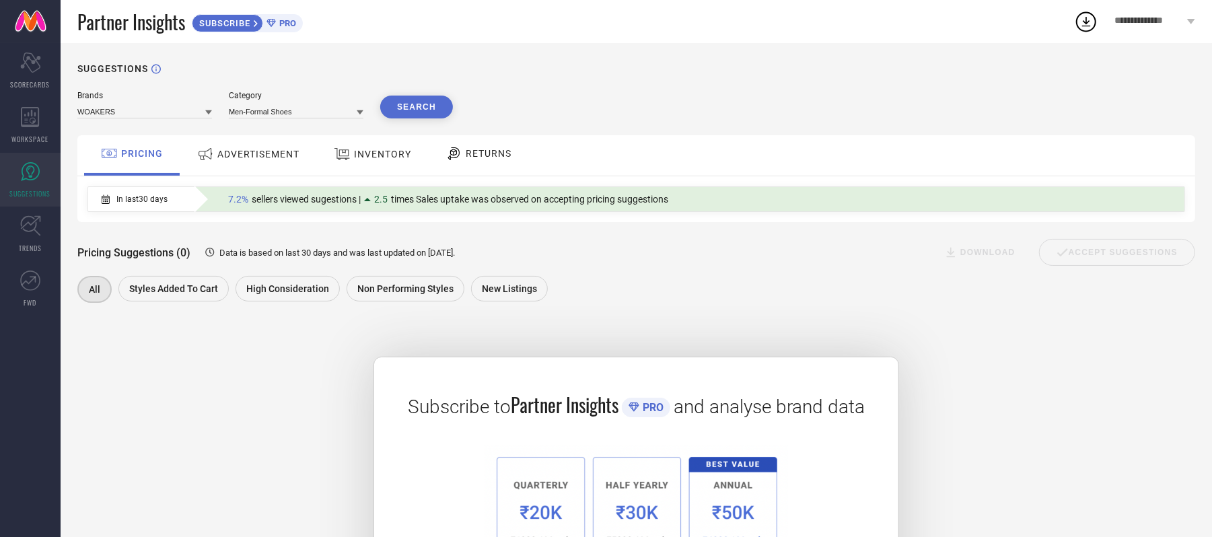
click at [242, 159] on span "ADVERTISEMENT" at bounding box center [258, 154] width 82 height 11
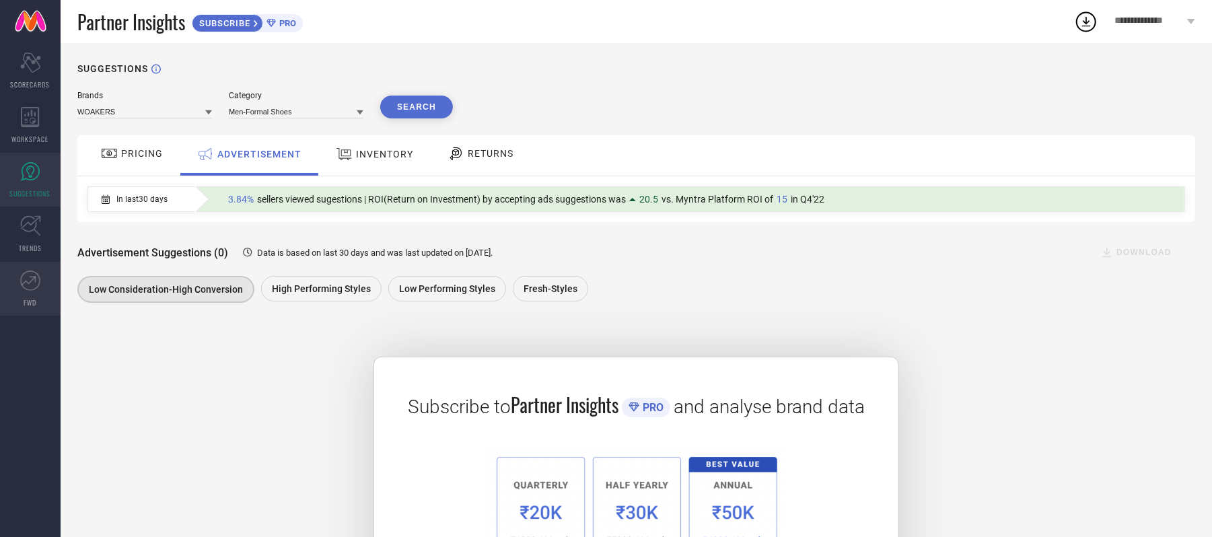
click at [28, 289] on icon at bounding box center [30, 281] width 20 height 20
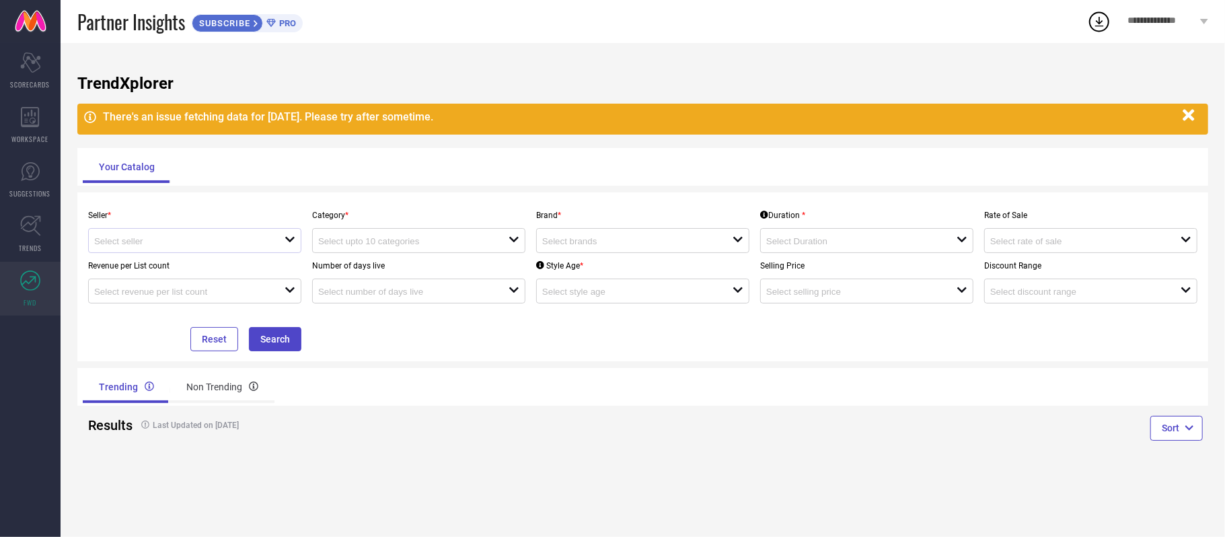
click at [191, 237] on div at bounding box center [189, 240] width 190 height 13
click at [219, 242] on input at bounding box center [180, 241] width 172 height 10
click at [434, 90] on h1 "TrendXplorer" at bounding box center [642, 83] width 1131 height 19
click at [1202, 19] on icon at bounding box center [1205, 21] width 8 height 5
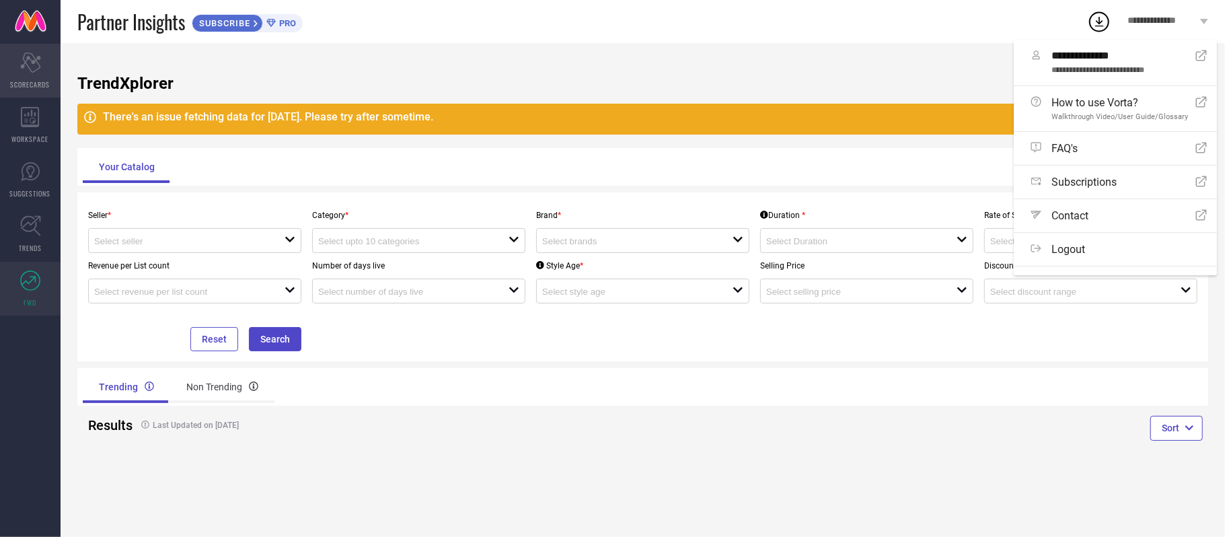
click at [25, 85] on span "SCORECARDS" at bounding box center [31, 84] width 40 height 10
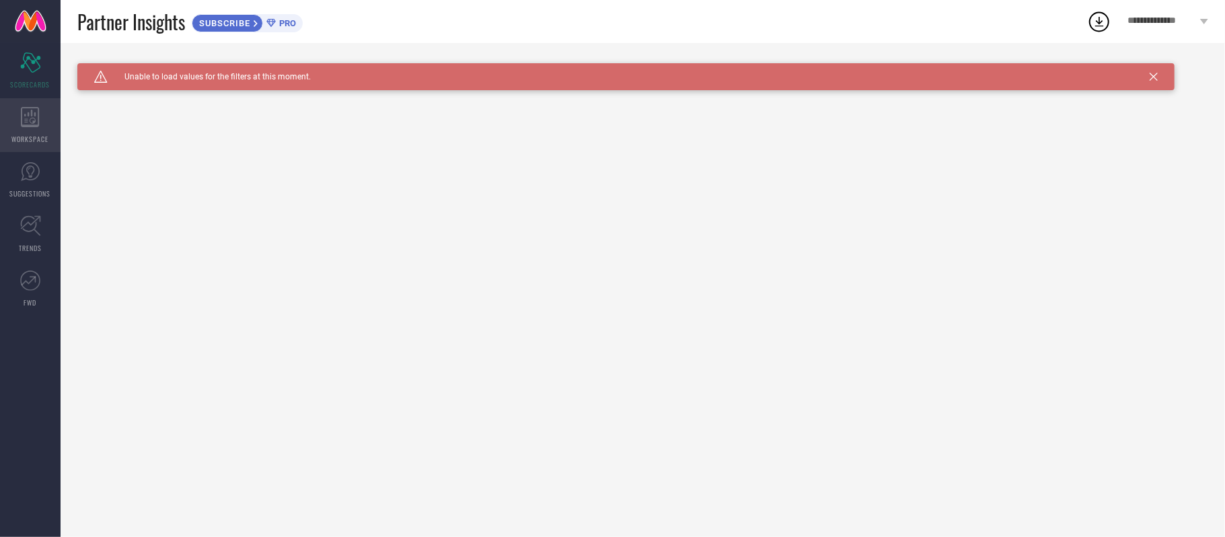
click at [26, 136] on span "WORKSPACE" at bounding box center [30, 139] width 37 height 10
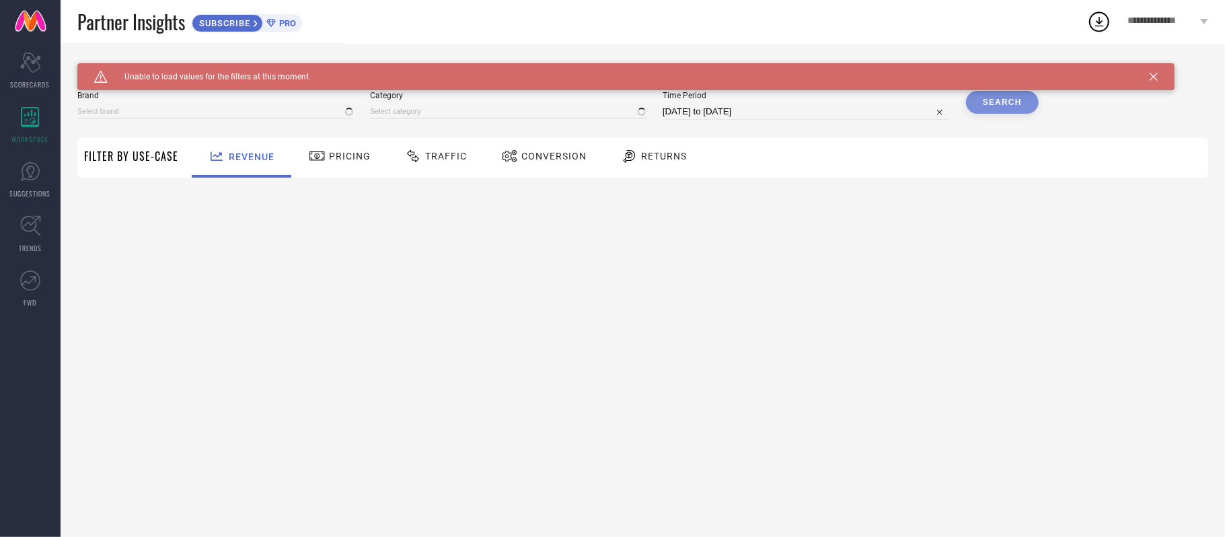
type input "1 STOP FASHION"
type input "All"
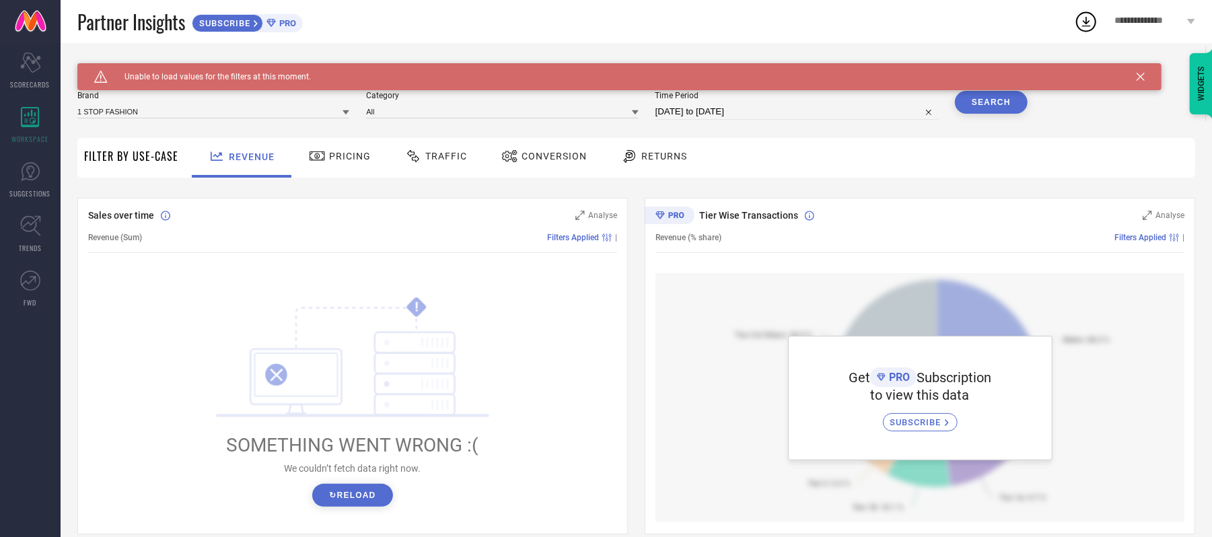
click at [147, 241] on div "Filters Applied |" at bounding box center [379, 237] width 475 height 9
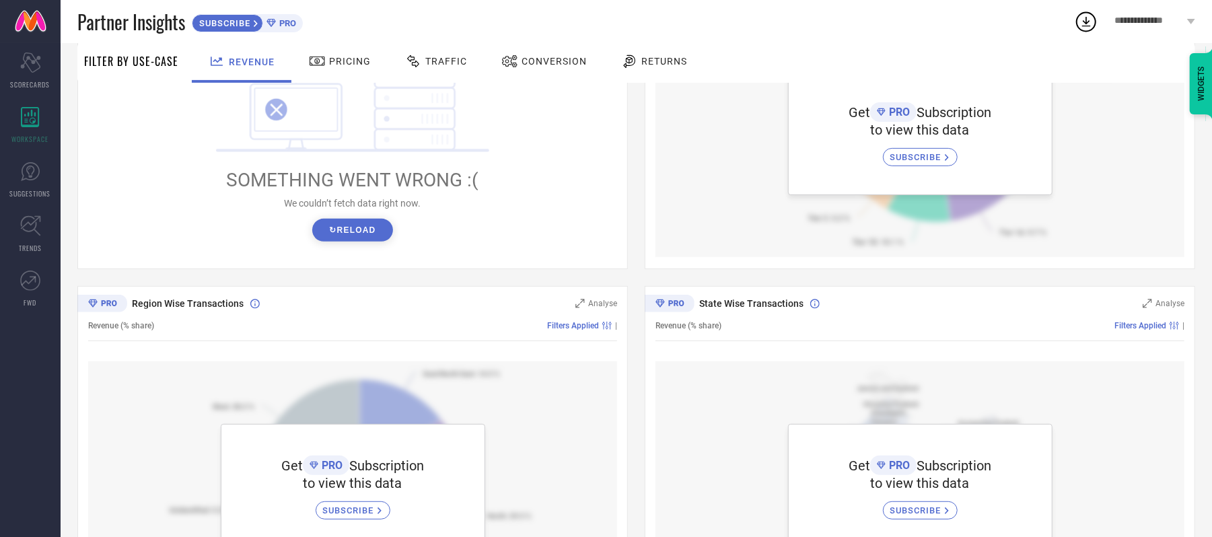
scroll to position [102, 0]
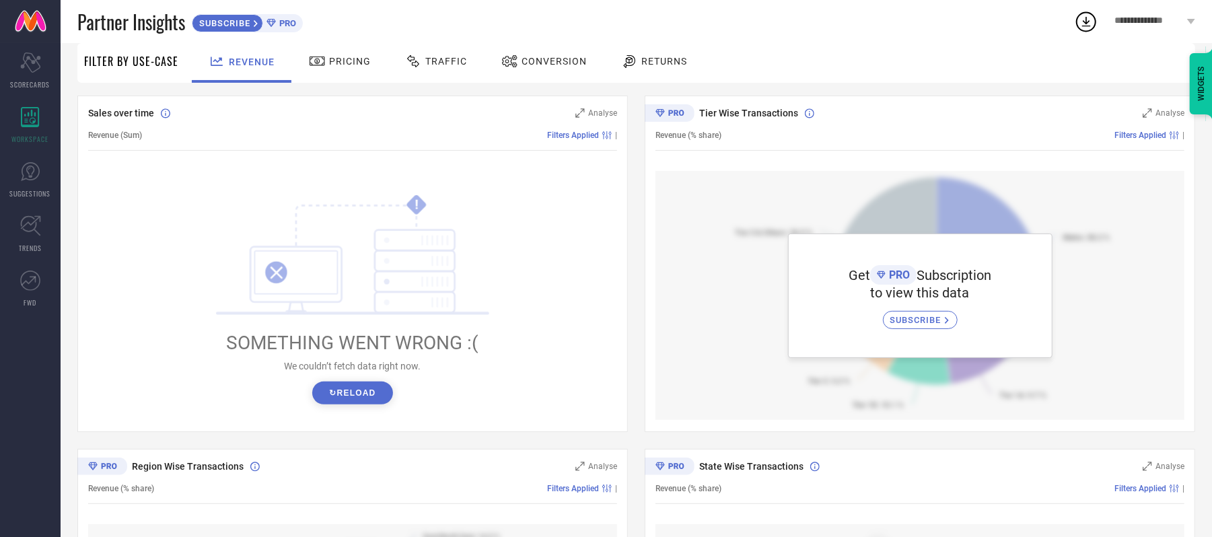
click at [345, 396] on button "↻ Reload" at bounding box center [352, 393] width 80 height 23
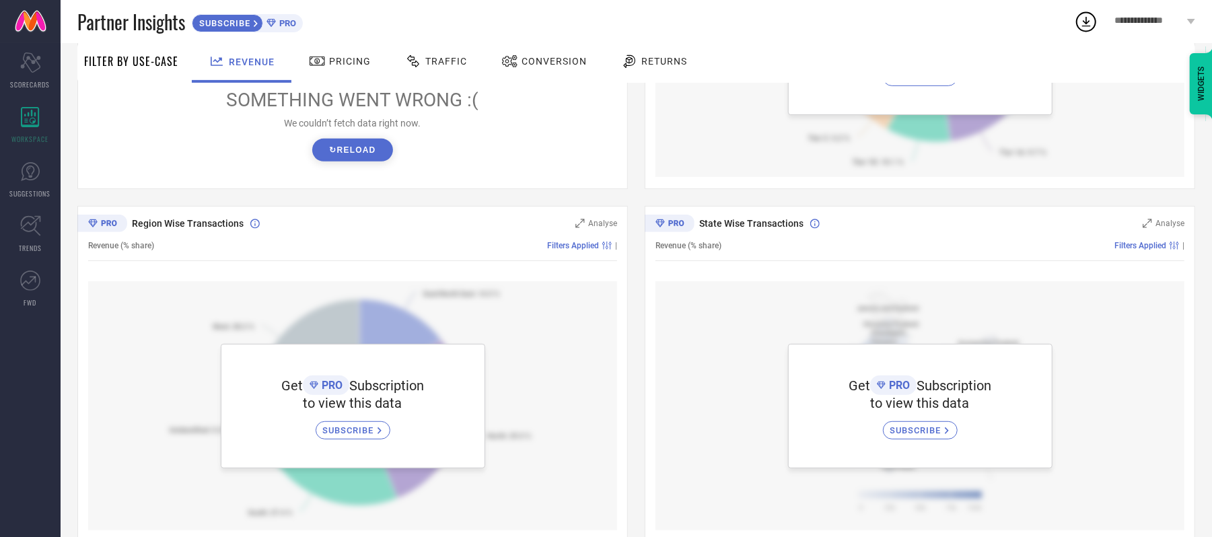
scroll to position [371, 0]
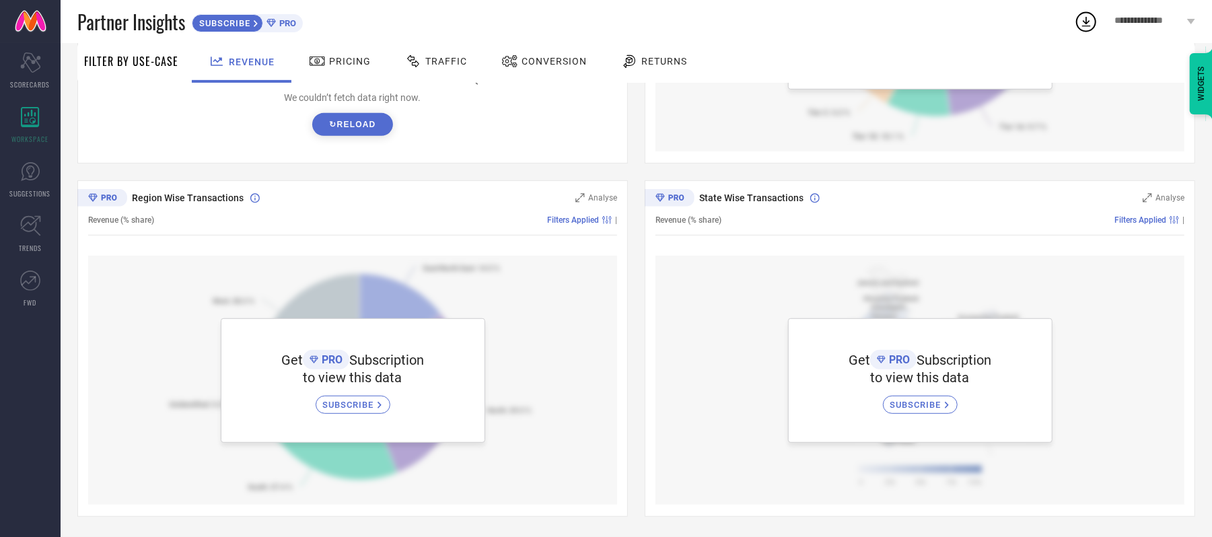
click at [355, 408] on span "SUBSCRIBE" at bounding box center [350, 405] width 55 height 10
